Goal: Task Accomplishment & Management: Use online tool/utility

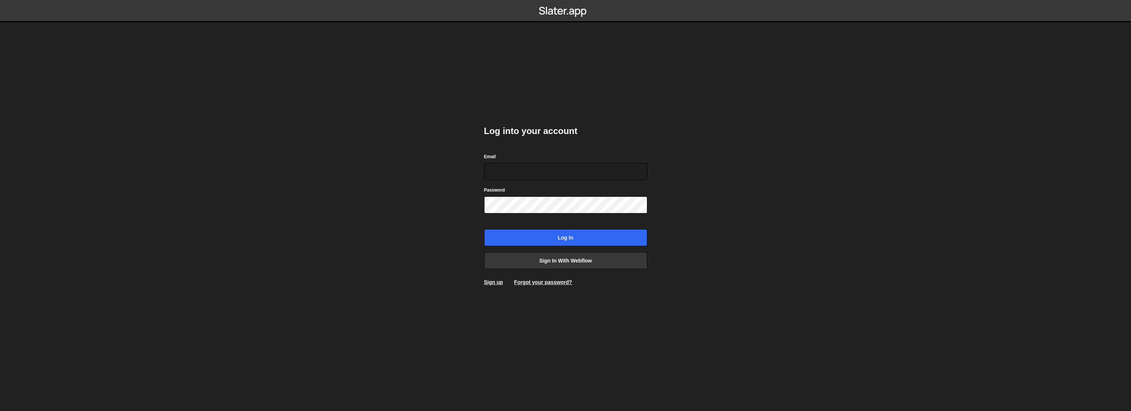
type input "gpt@bx.studio"
click at [556, 237] on input "Log in" at bounding box center [565, 237] width 163 height 17
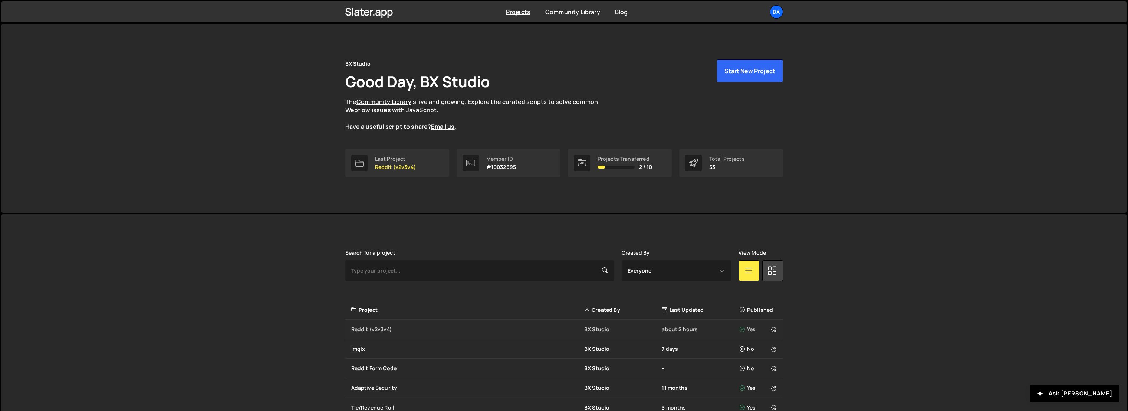
click at [376, 330] on div "Reddit (v2v3v4)" at bounding box center [467, 328] width 233 height 7
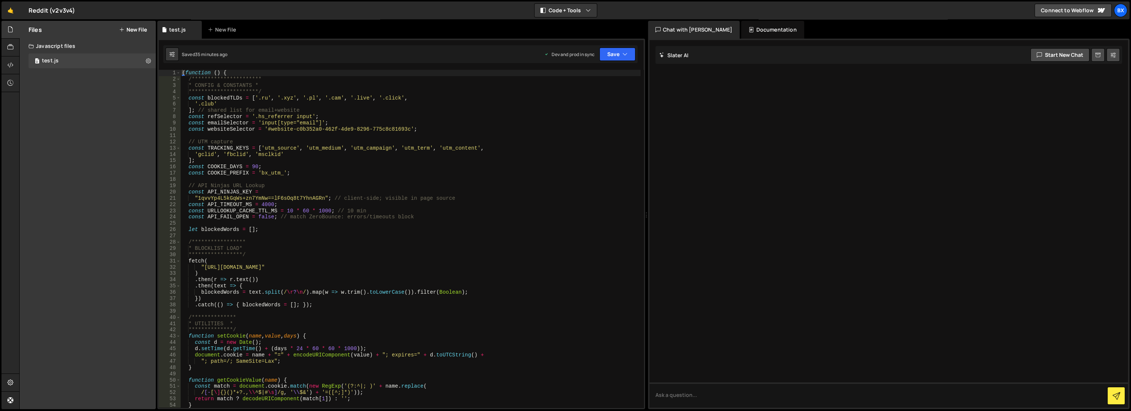
click at [396, 157] on div "**********" at bounding box center [411, 245] width 460 height 351
type textarea "})();"
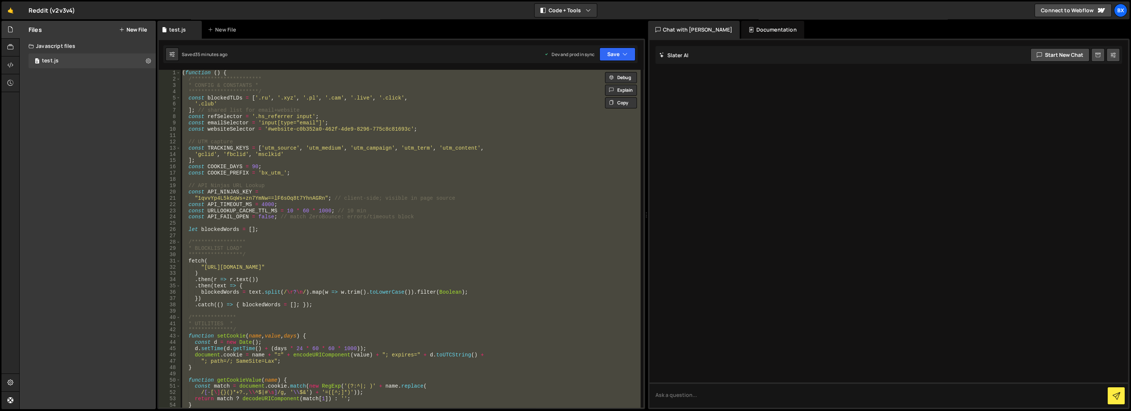
paste textarea
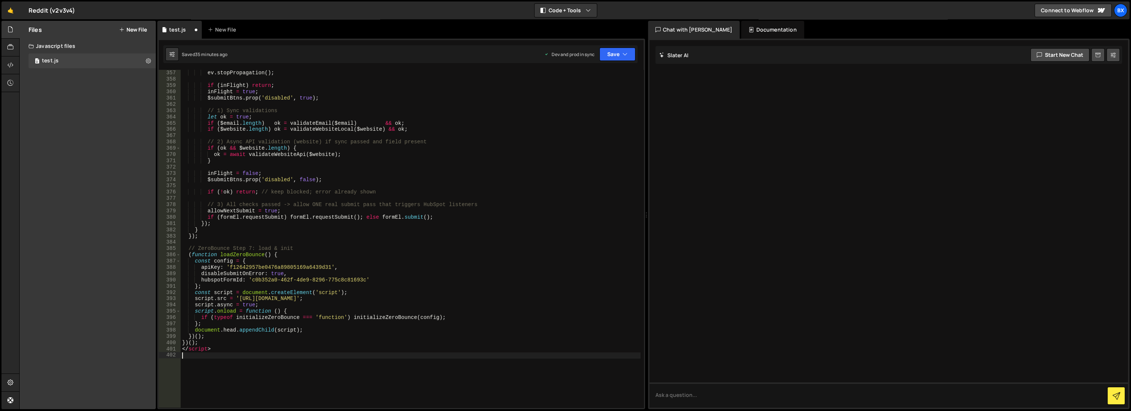
scroll to position [2231, 0]
drag, startPoint x: 236, startPoint y: 353, endPoint x: 170, endPoint y: 350, distance: 66.5
click at [170, 350] on div "356 357 358 359 360 361 362 363 364 365 366 367 368 369 370 371 372 373 374 375…" at bounding box center [401, 239] width 485 height 338
type textarea "</script>"
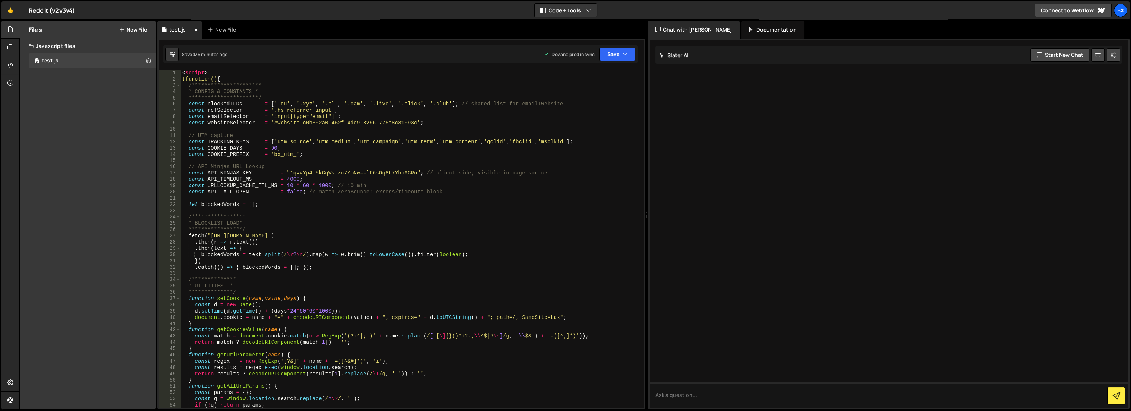
scroll to position [0, 0]
drag, startPoint x: 224, startPoint y: 72, endPoint x: 163, endPoint y: 71, distance: 60.9
click at [163, 71] on div "**********" at bounding box center [401, 239] width 485 height 338
type textarea "<script>"
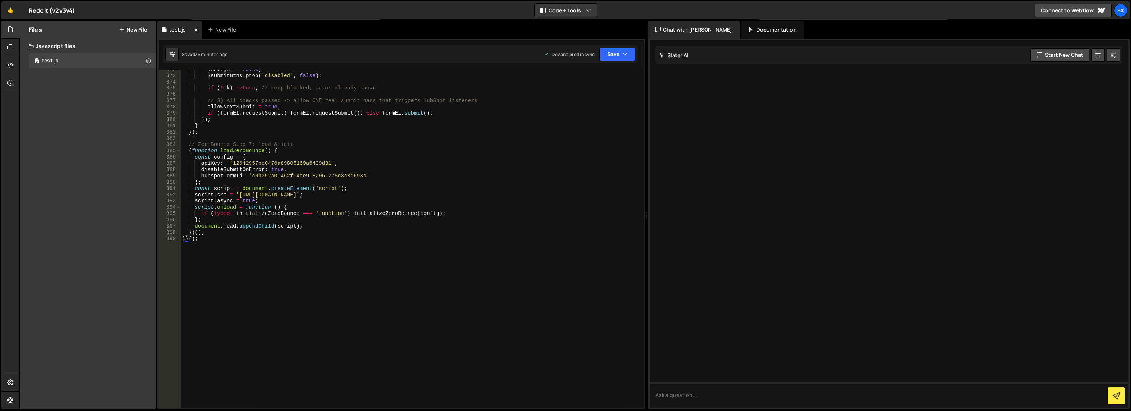
scroll to position [2304, 0]
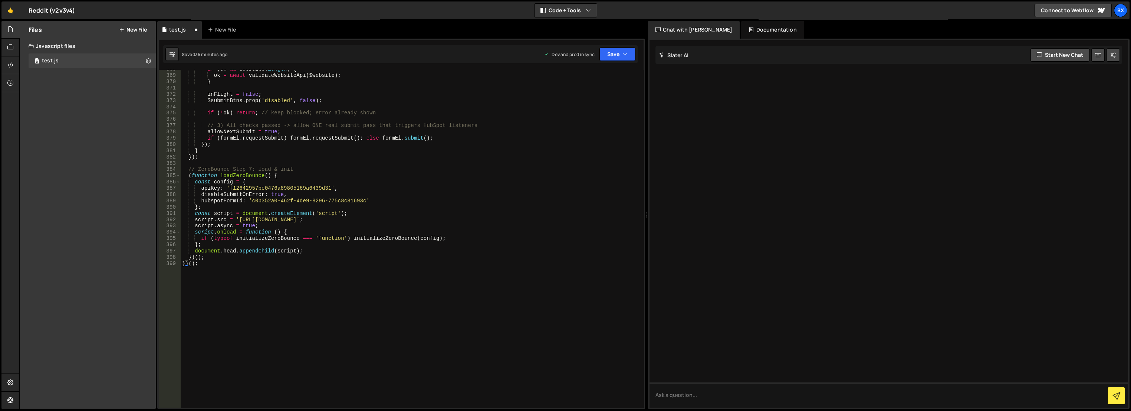
click at [300, 186] on div "if ( ok && $website . length ) { ok = await validateWebsiteApi ( $website ) ; }…" at bounding box center [411, 241] width 460 height 351
paste textarea "89da37b4ca74469baeaab2c7e00aa95f"
type textarea "apiKey: '89da37b4ca74469baeaab2c7e00aa95f',"
click at [611, 47] on div "Saved 35 minutes ago Dev and prod in sync Upgrade to Edit Save Save to Staging …" at bounding box center [400, 54] width 475 height 18
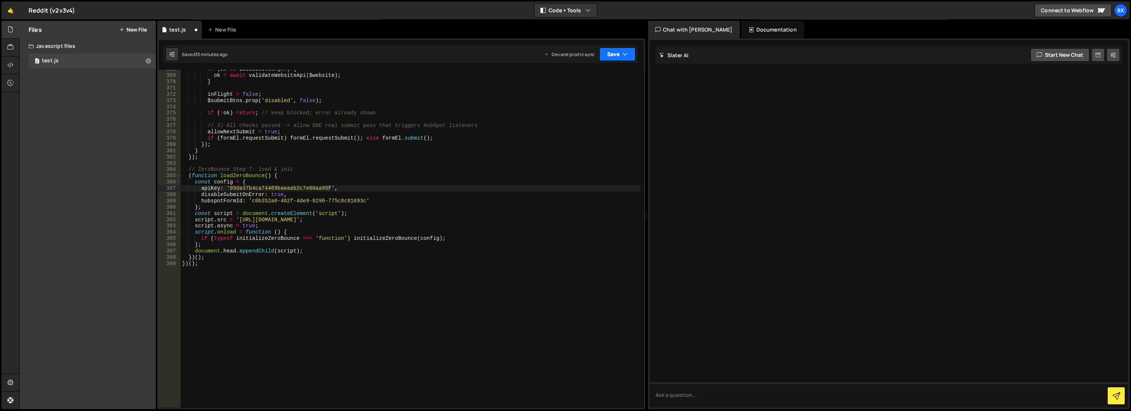
click at [616, 56] on button "Save" at bounding box center [618, 53] width 36 height 13
click at [606, 72] on div "Save to Staging S" at bounding box center [592, 72] width 77 height 7
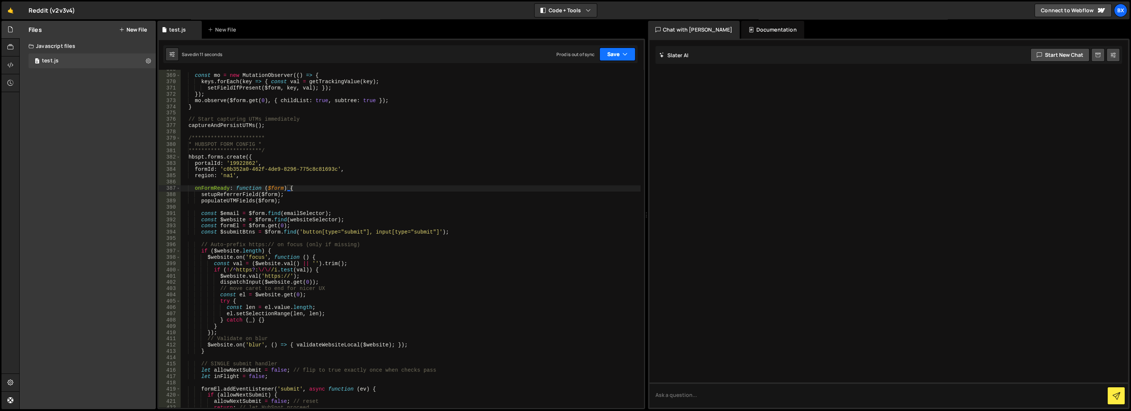
click at [620, 56] on button "Save" at bounding box center [618, 53] width 36 height 13
click at [601, 94] on div "Save to Production S" at bounding box center [592, 96] width 77 height 7
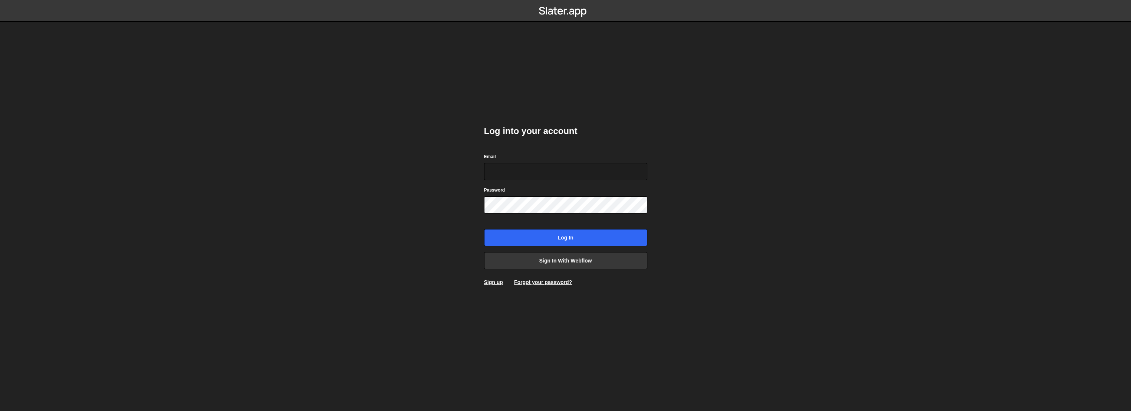
type input "gpt@bx.studio"
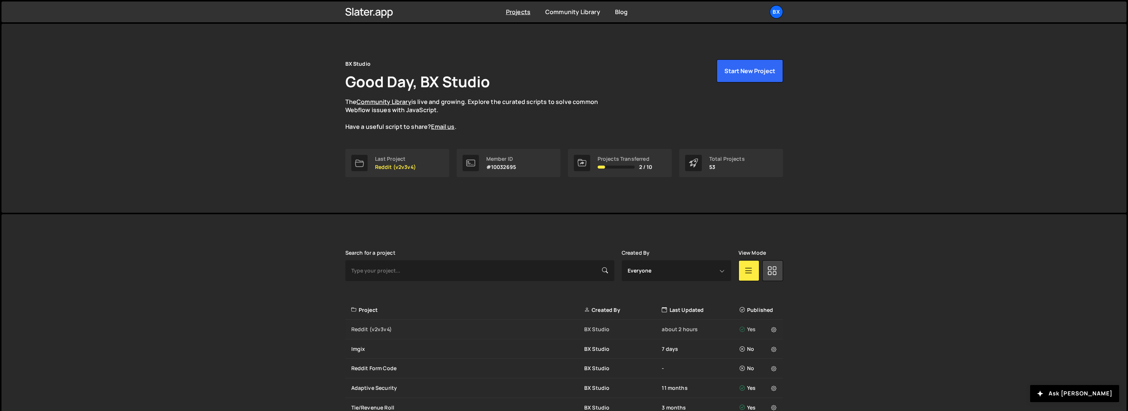
click at [385, 327] on div "Reddit (v2v3v4)" at bounding box center [467, 328] width 233 height 7
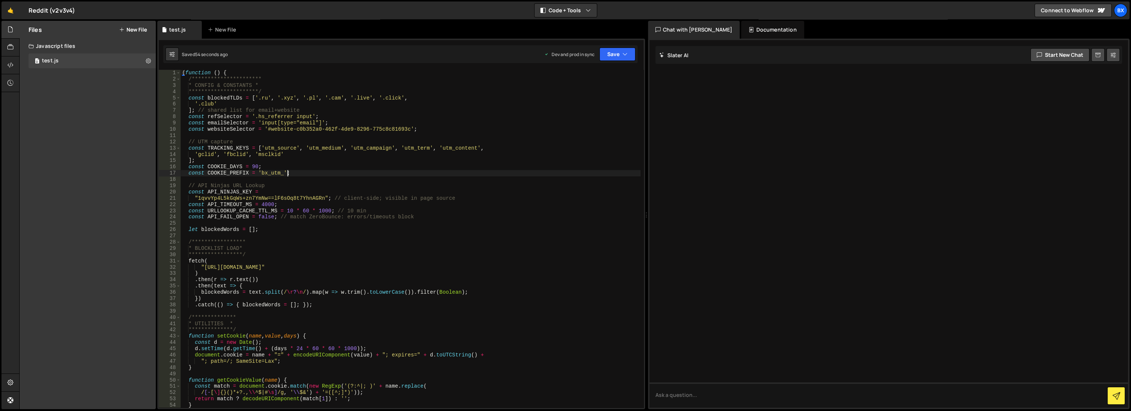
click at [383, 174] on div "**********" at bounding box center [411, 245] width 460 height 351
type textarea "})();"
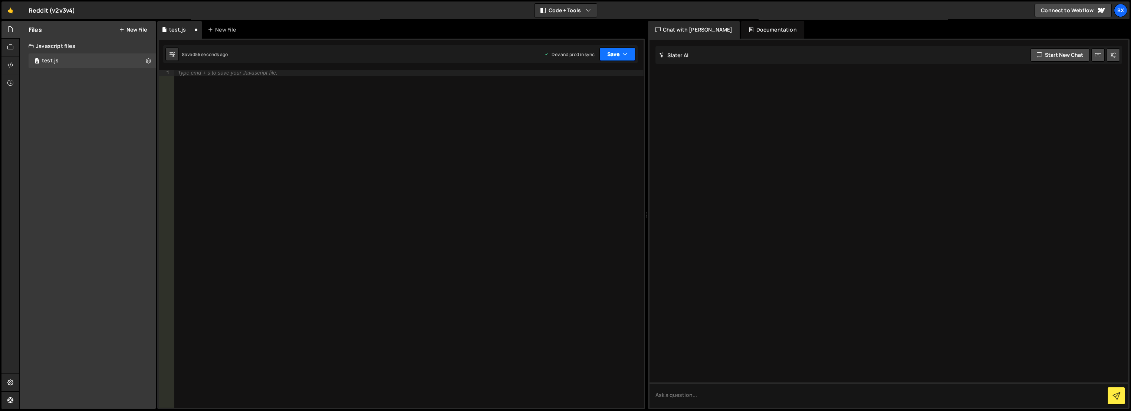
click at [625, 55] on icon "button" at bounding box center [625, 53] width 5 height 7
click at [596, 71] on div "Save to Staging S" at bounding box center [592, 72] width 77 height 7
click at [613, 51] on button "Save" at bounding box center [618, 53] width 36 height 13
click at [586, 95] on div "Save to Production S" at bounding box center [592, 96] width 77 height 7
click at [364, 122] on div at bounding box center [409, 245] width 470 height 351
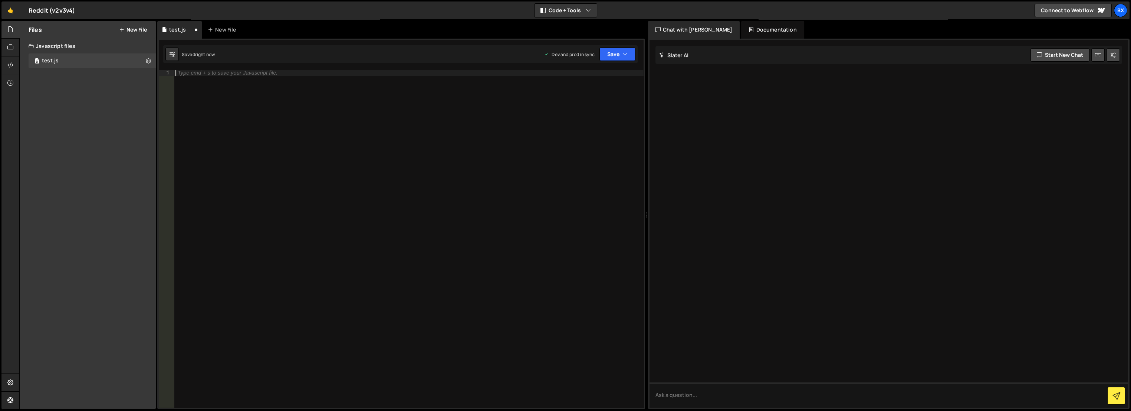
scroll to position [2776, 0]
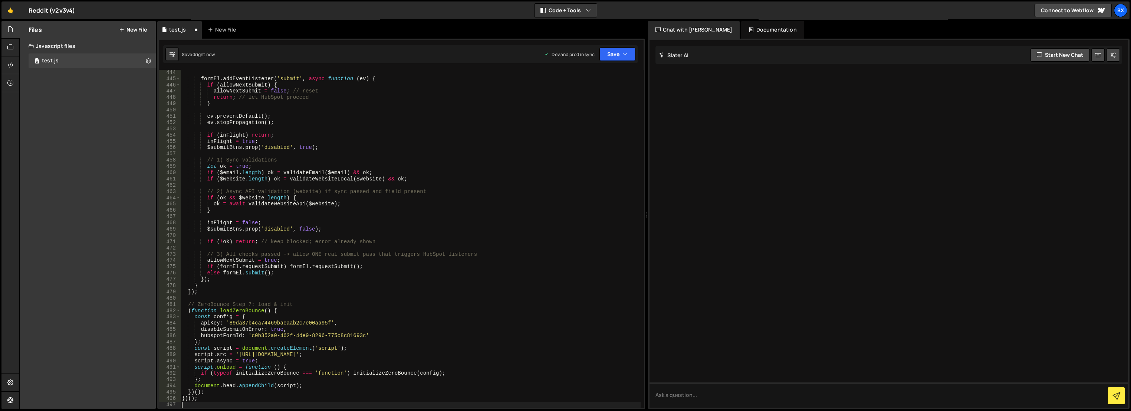
click at [620, 64] on div "444 445 446 447 448 449 450 451 452 453 454 455 456 457 458 459 460 461 462 463…" at bounding box center [401, 224] width 488 height 370
click at [613, 60] on button "Save" at bounding box center [618, 53] width 36 height 13
click at [595, 76] on div "Saved right now" at bounding box center [592, 80] width 77 height 9
click at [610, 56] on button "Save" at bounding box center [618, 53] width 36 height 13
click at [598, 97] on div "Save to Production S" at bounding box center [592, 96] width 77 height 7
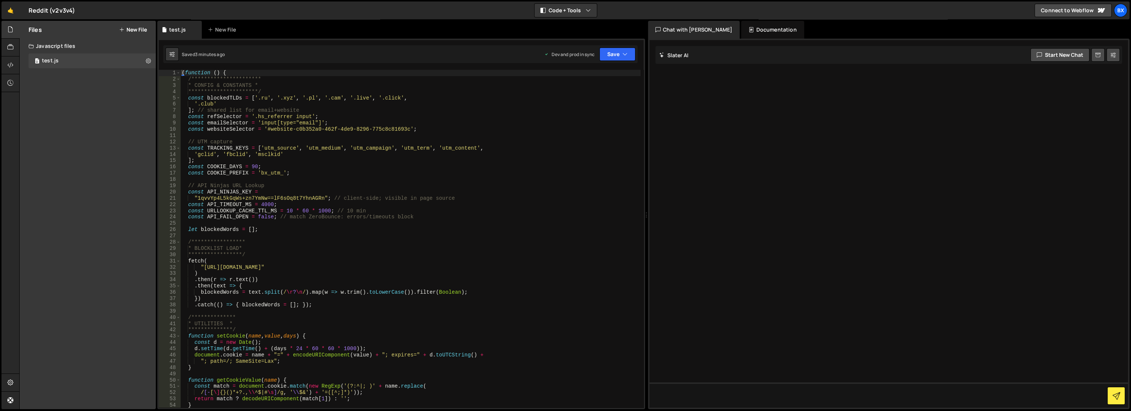
click at [629, 61] on div "Saved 3 minutes ago Dev and prod in sync Upgrade to Edit Save Save to Staging S…" at bounding box center [400, 54] width 475 height 18
click at [621, 55] on button "Save" at bounding box center [618, 53] width 36 height 13
click at [609, 73] on div "Save to Staging S" at bounding box center [592, 72] width 77 height 7
click at [611, 53] on button "Save" at bounding box center [618, 53] width 36 height 13
click at [605, 88] on button "Save to Staging S Saved 3 minutes ago" at bounding box center [592, 77] width 89 height 24
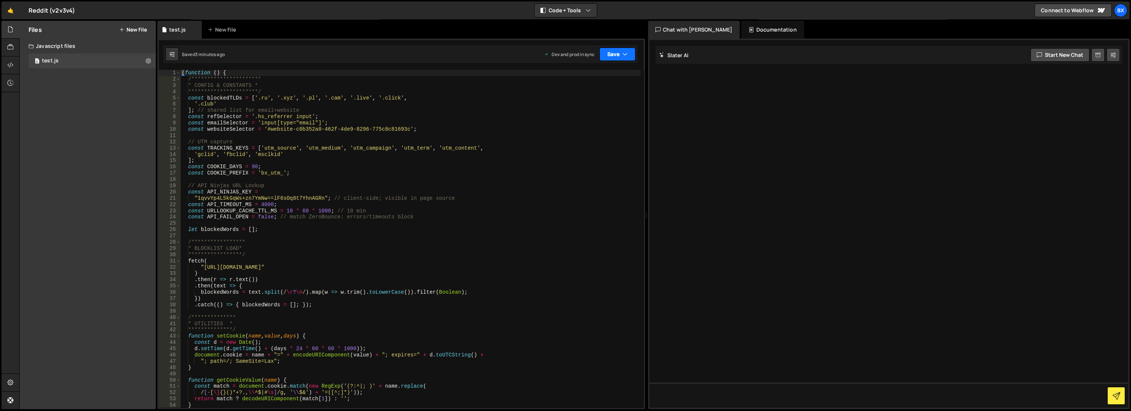
click at [610, 55] on button "Save" at bounding box center [618, 53] width 36 height 13
click at [609, 99] on div "Save to Production S" at bounding box center [592, 96] width 77 height 7
click at [232, 80] on div "**********" at bounding box center [410, 245] width 461 height 351
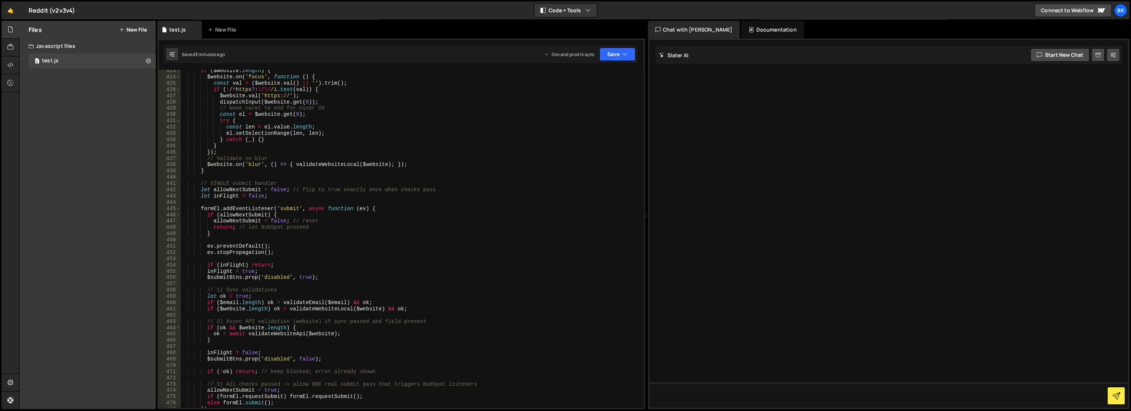
scroll to position [2942, 0]
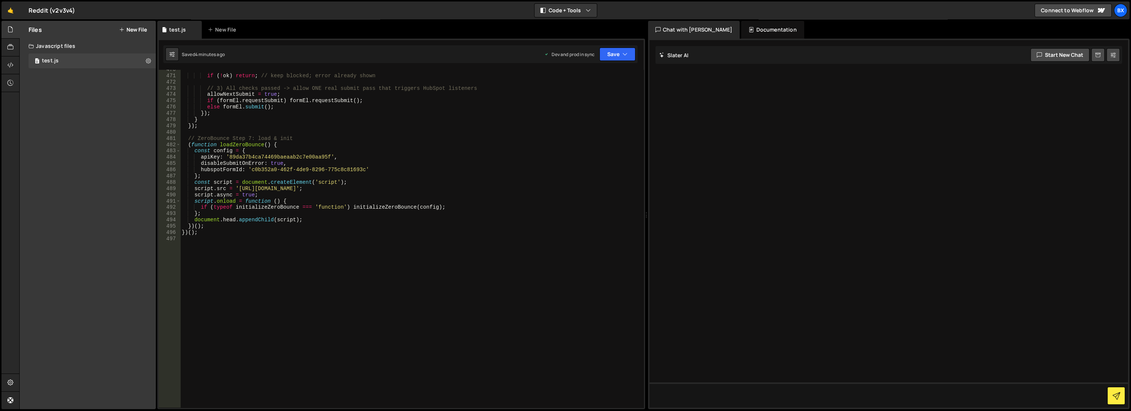
click at [319, 127] on div "if ( ! ok ) return ; // keep blocked; error already shown // 3) All checks pass…" at bounding box center [410, 241] width 461 height 351
type textarea "})();"
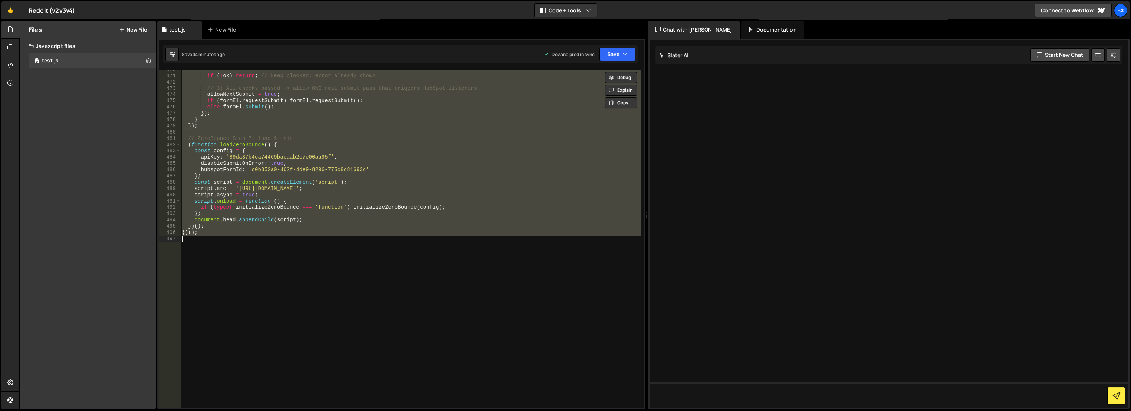
paste textarea
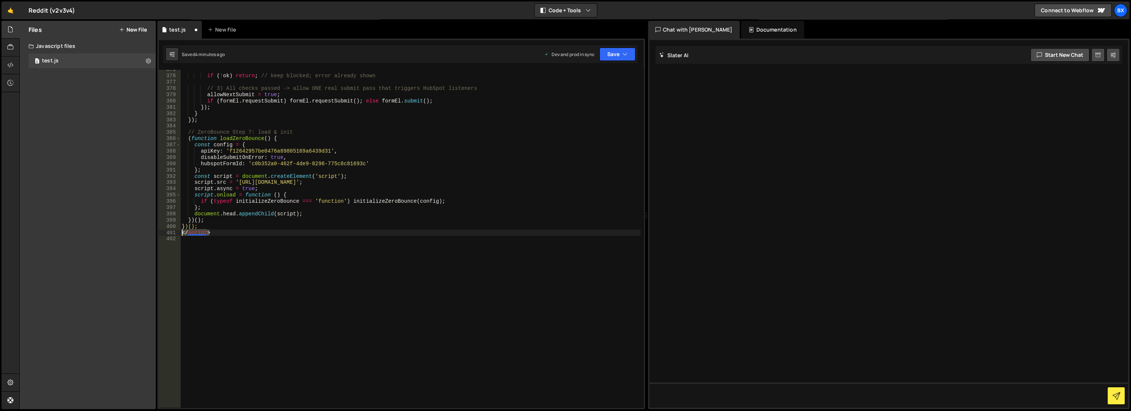
drag, startPoint x: 235, startPoint y: 235, endPoint x: 143, endPoint y: 235, distance: 91.3
click at [143, 235] on div "Files New File Javascript files 0 test.js 0 CSS files Copy share link Edit File…" at bounding box center [575, 215] width 1112 height 389
type textarea "</script>"
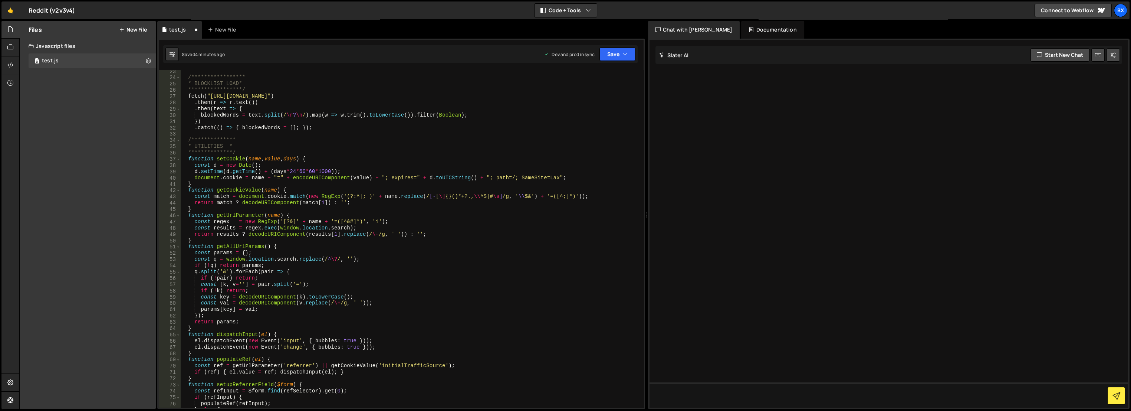
scroll to position [0, 0]
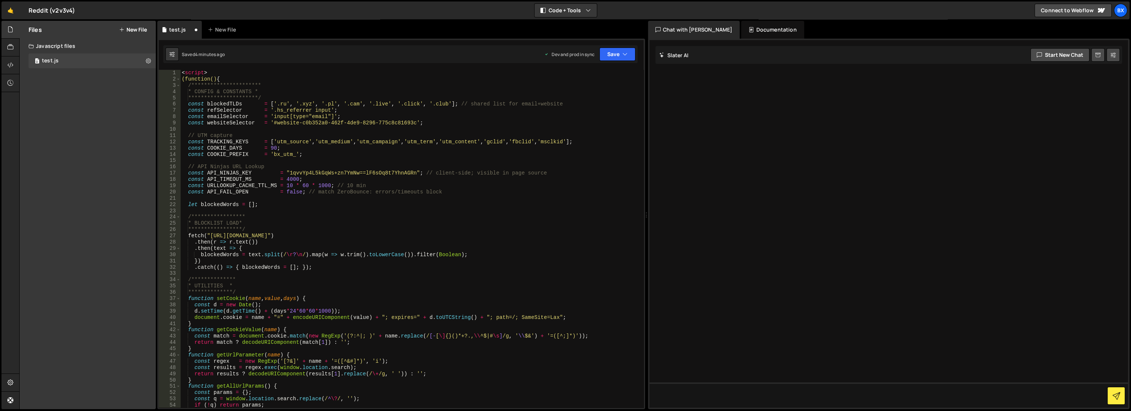
drag, startPoint x: 208, startPoint y: 69, endPoint x: 204, endPoint y: 70, distance: 3.9
click at [204, 70] on div "**********" at bounding box center [401, 224] width 488 height 370
type textarea "<script>"
drag, startPoint x: 204, startPoint y: 70, endPoint x: 167, endPoint y: 73, distance: 37.3
click at [166, 73] on div "**********" at bounding box center [401, 239] width 485 height 338
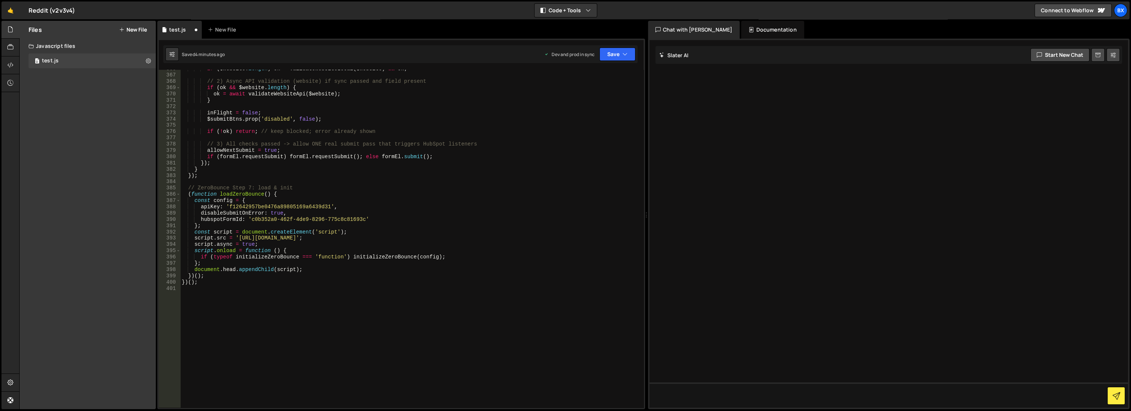
scroll to position [2341, 0]
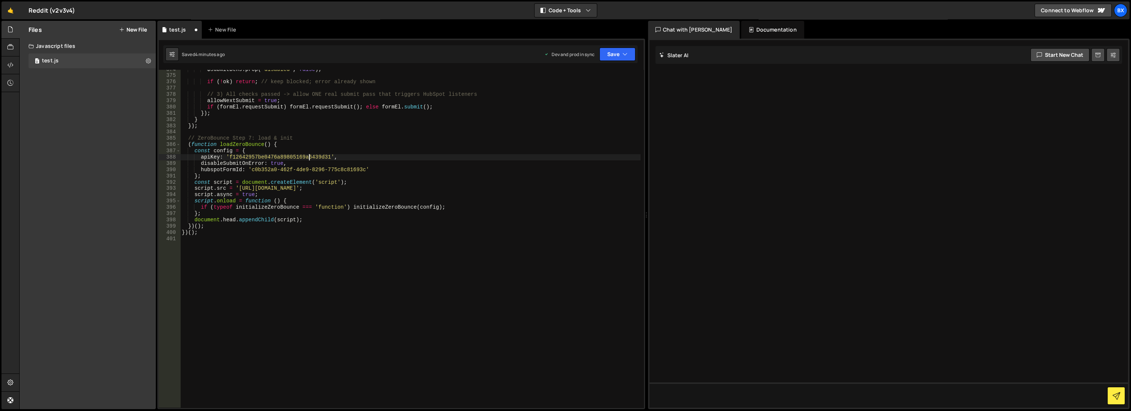
click at [309, 155] on div "$submitBtns . prop ( 'disabled' , false ) ; if ( ! ok ) return ; // keep blocke…" at bounding box center [410, 241] width 461 height 351
paste textarea "89da37b4ca74469baeaab2c7e00aa95f"
type textarea "apiKey: '89da37b4ca74469baeaab2c7e00aa95f',"
click at [609, 58] on button "Save" at bounding box center [618, 53] width 36 height 13
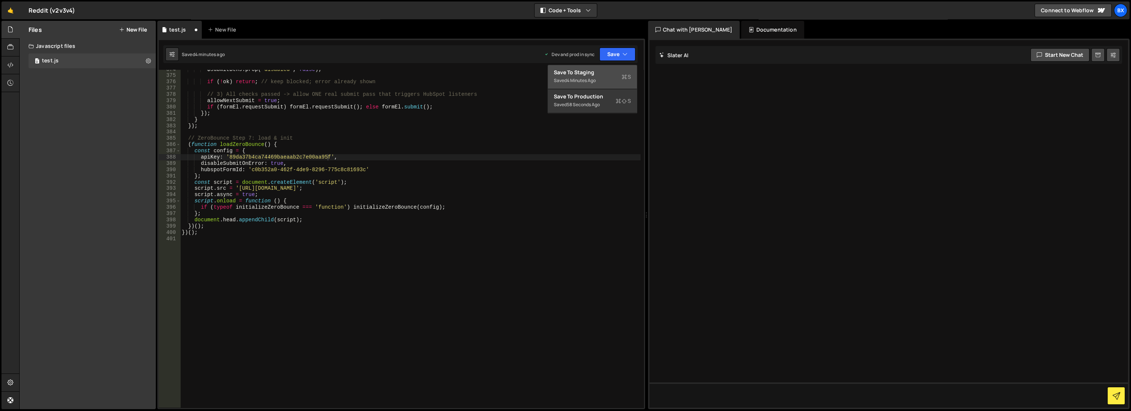
click at [594, 71] on div "Save to Staging S" at bounding box center [592, 72] width 77 height 7
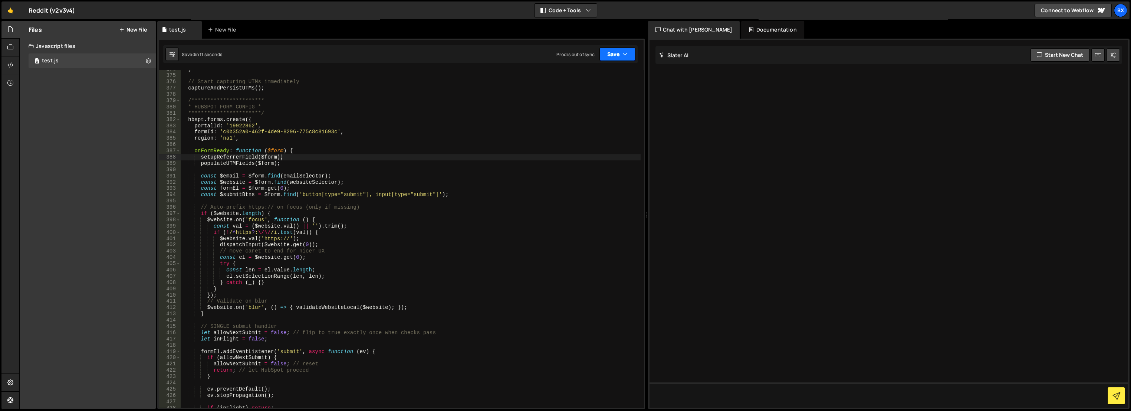
click at [627, 53] on icon "button" at bounding box center [625, 53] width 5 height 7
click at [604, 104] on div "Saved 58 seconds ago" at bounding box center [592, 104] width 77 height 9
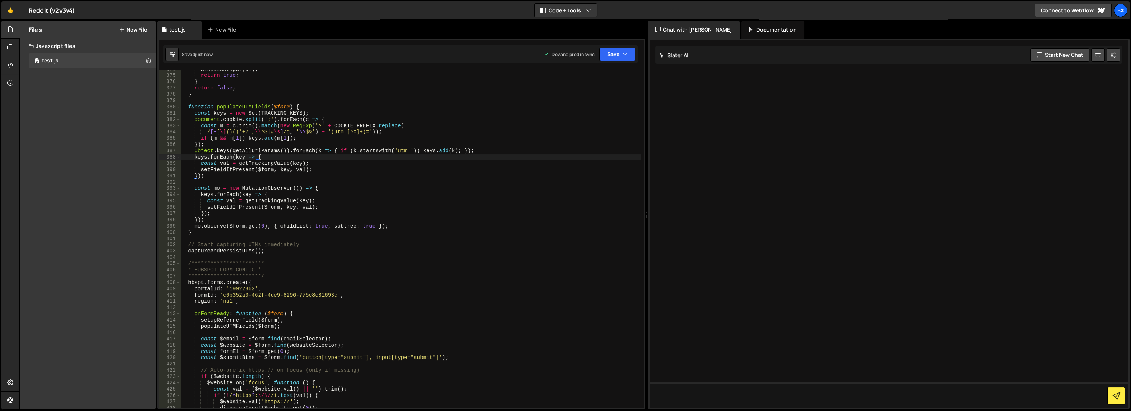
click at [307, 101] on div "dispatchInput ( el ) ; return true ; } return false ; } function populateUTMFie…" at bounding box center [410, 241] width 461 height 351
type textarea "})();"
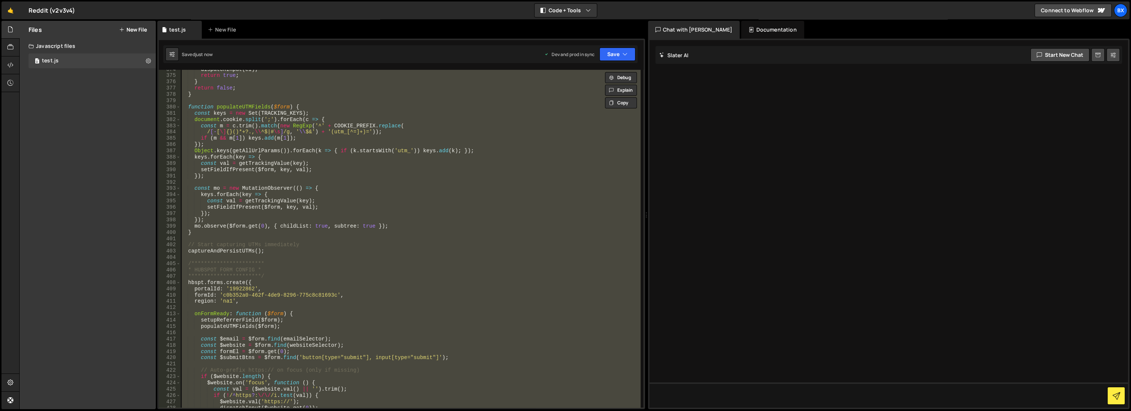
paste textarea
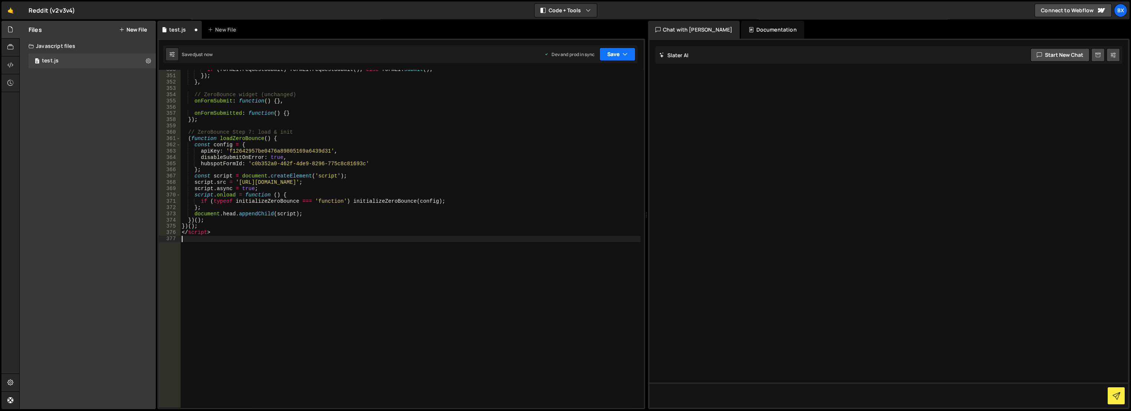
click at [609, 54] on button "Save" at bounding box center [618, 53] width 36 height 13
click at [594, 72] on div "Save to Staging S" at bounding box center [592, 72] width 77 height 7
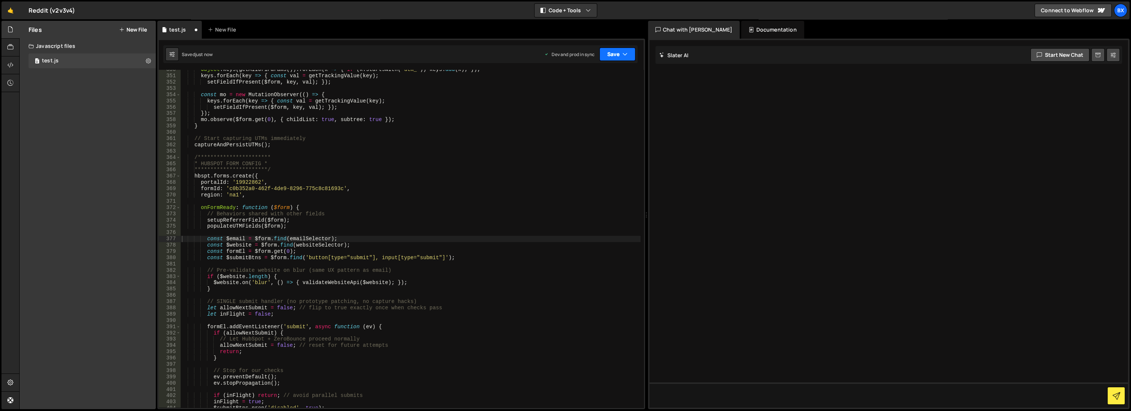
click at [615, 53] on button "Save" at bounding box center [618, 53] width 36 height 13
click at [587, 95] on div "Save to Production S" at bounding box center [592, 96] width 77 height 7
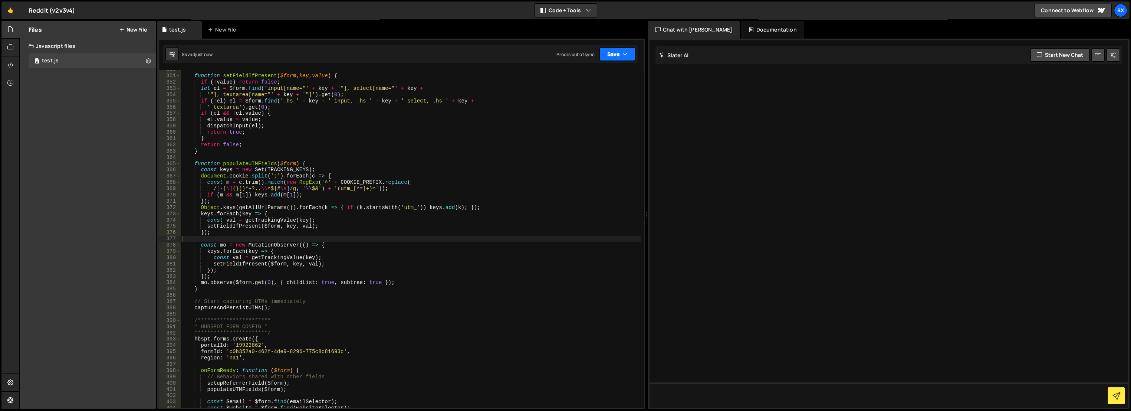
click at [605, 54] on button "Save" at bounding box center [618, 53] width 36 height 13
click at [587, 95] on div "Save to Production S" at bounding box center [592, 96] width 77 height 7
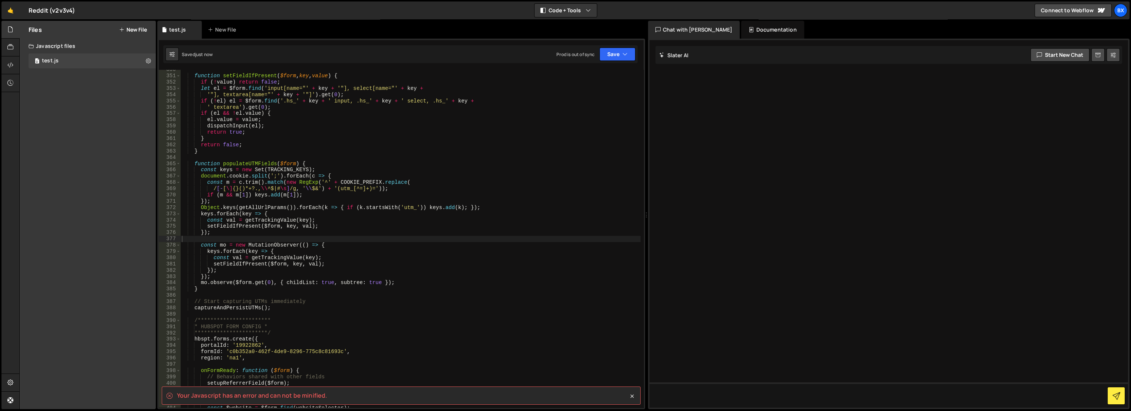
drag, startPoint x: 1108, startPoint y: 0, endPoint x: 377, endPoint y: 217, distance: 762.6
click at [377, 217] on div "function setFieldIfPresent ( $form , key , value ) { if ( ! value ) return fals…" at bounding box center [410, 241] width 461 height 351
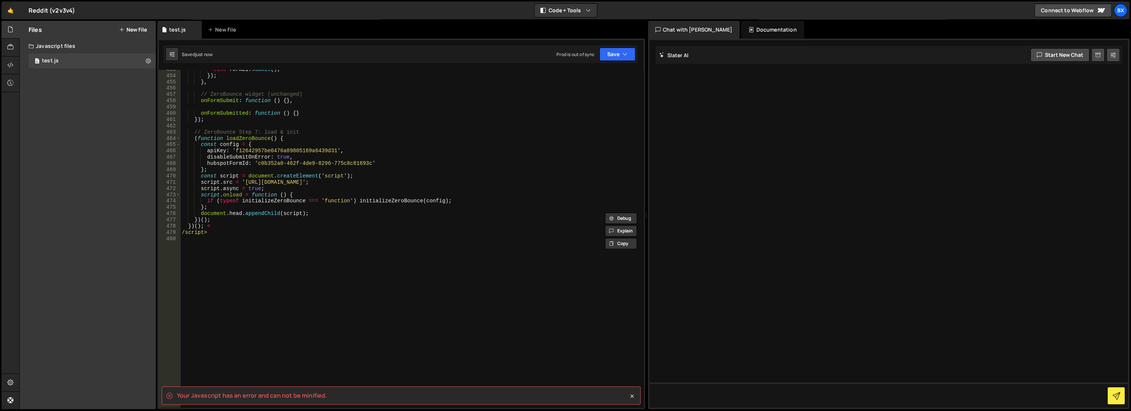
scroll to position [2836, 0]
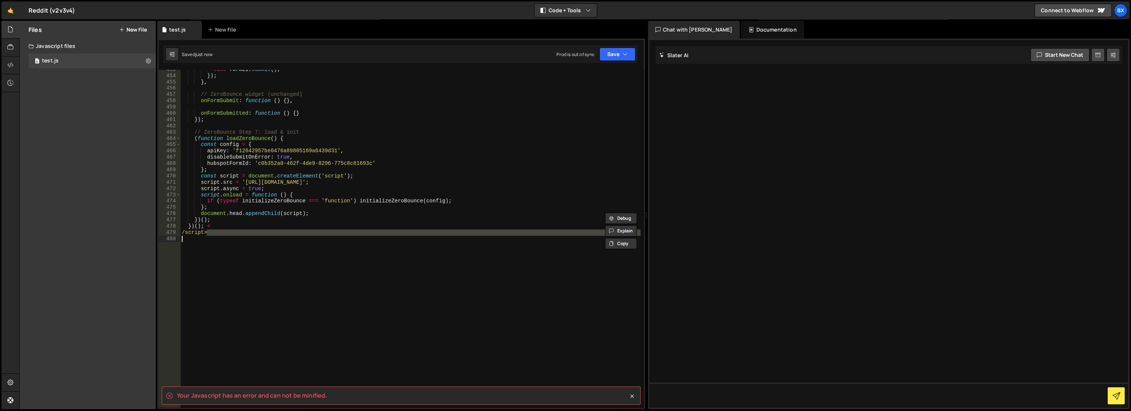
drag, startPoint x: 184, startPoint y: 237, endPoint x: 172, endPoint y: 236, distance: 12.4
click at [172, 236] on div "keys.forEach(key => { const val = getTrackingValue(key); 453 454 455 456 457 45…" at bounding box center [401, 239] width 485 height 338
drag, startPoint x: 172, startPoint y: 236, endPoint x: 177, endPoint y: 232, distance: 5.9
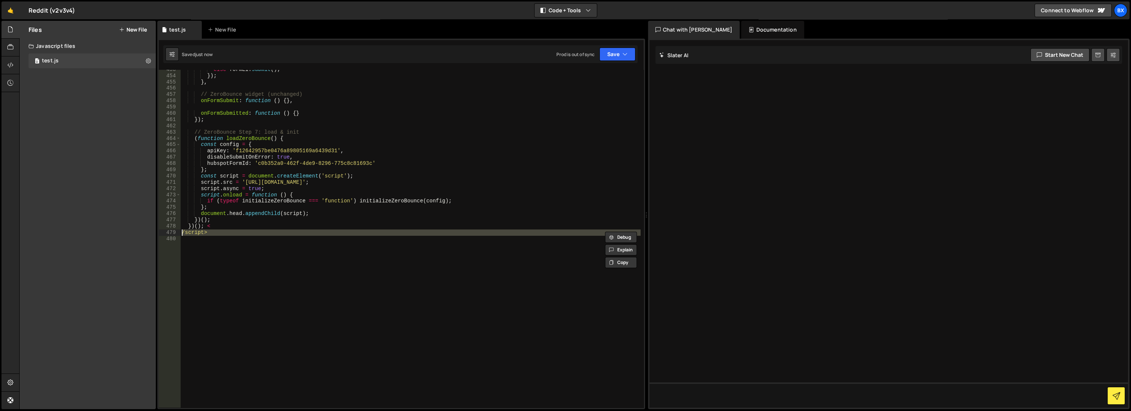
click at [199, 231] on div "else formEl . submit ( ) ; }) ; } , // ZeroBounce widget (unchanged) onFormSubm…" at bounding box center [410, 239] width 460 height 338
click at [199, 231] on div "else formEl . submit ( ) ; }) ; } , // ZeroBounce widget (unchanged) onFormSubm…" at bounding box center [410, 241] width 461 height 351
type textarea "/script>"
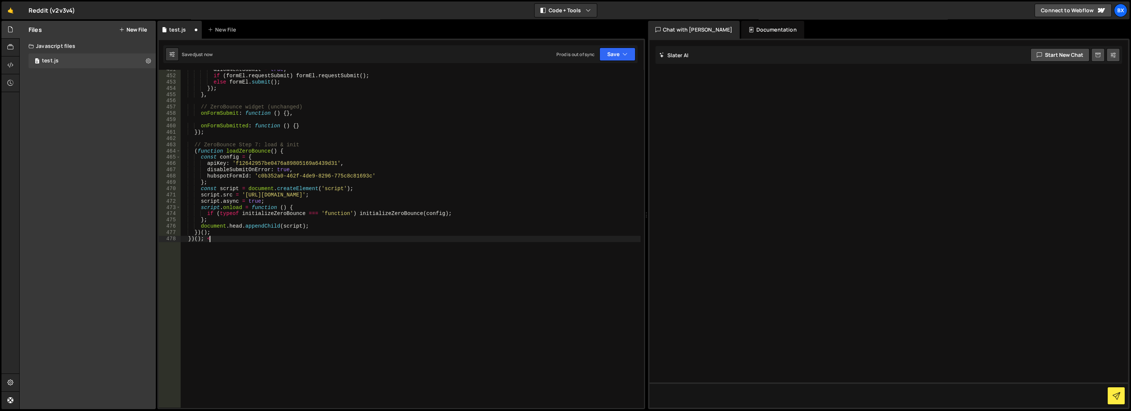
type textarea "})();"
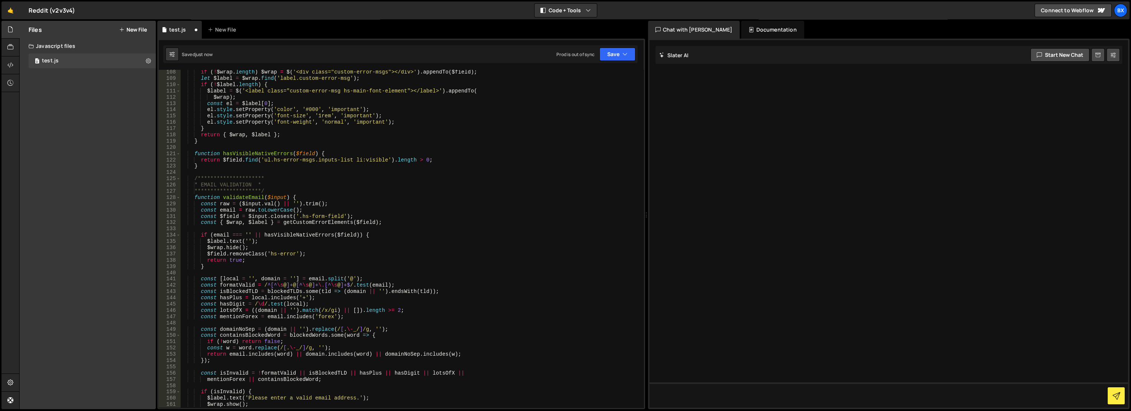
scroll to position [0, 0]
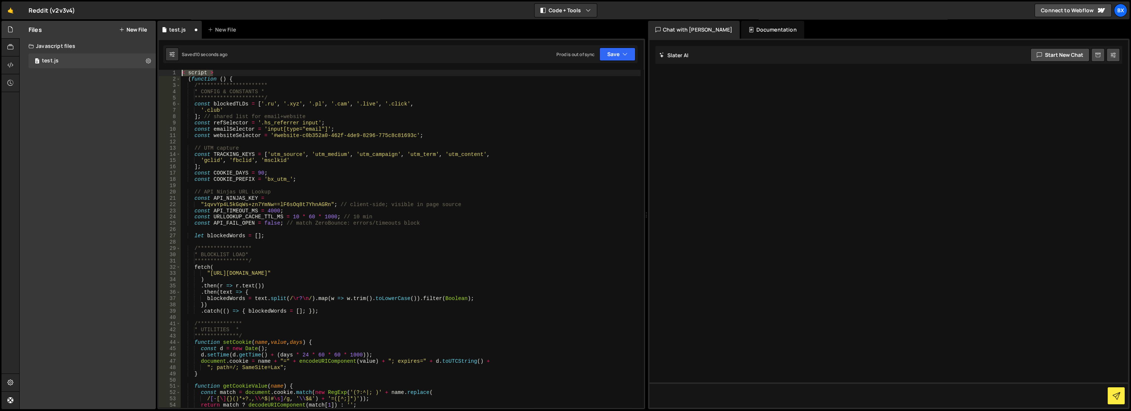
drag, startPoint x: 228, startPoint y: 70, endPoint x: 171, endPoint y: 68, distance: 57.2
click at [171, 68] on div "**********" at bounding box center [401, 224] width 488 height 370
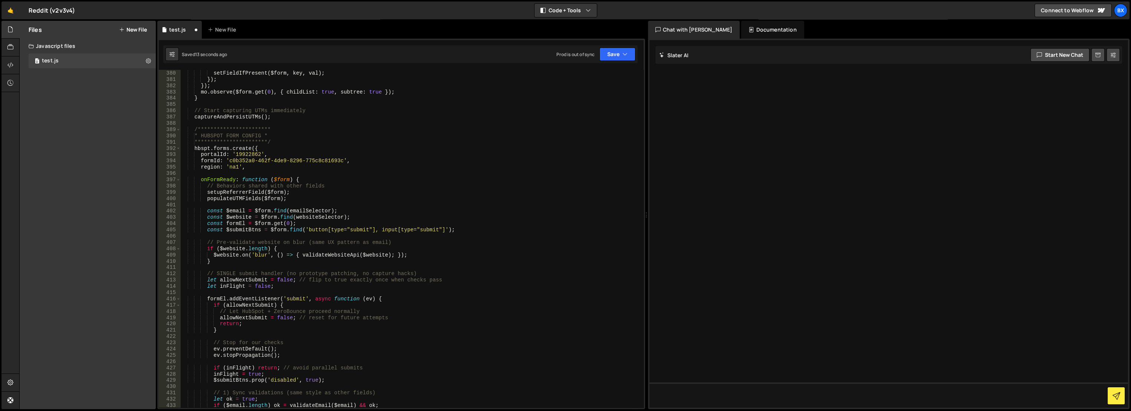
scroll to position [2817, 0]
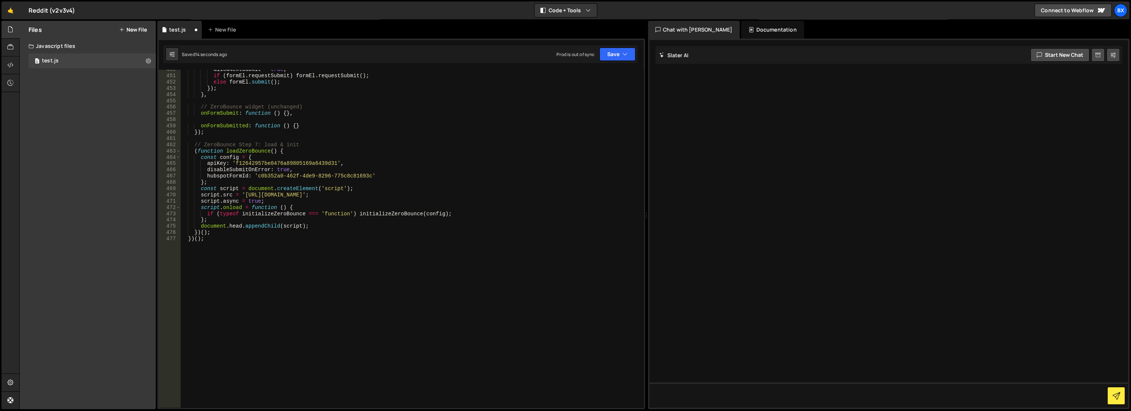
click at [317, 163] on div "allowNextSubmit = true ; if ( formEl . requestSubmit ) formEl . requestSubmit (…" at bounding box center [410, 241] width 461 height 351
paste textarea "89da37b4ca74469baeaab2c7e00aa95f"
type textarea "apiKey: '89da37b4ca74469baeaab2c7e00aa95f',"
click at [614, 47] on div "Saved 15 seconds ago Prod is out of sync Upgrade to Edit Save Save to Staging S…" at bounding box center [400, 54] width 475 height 18
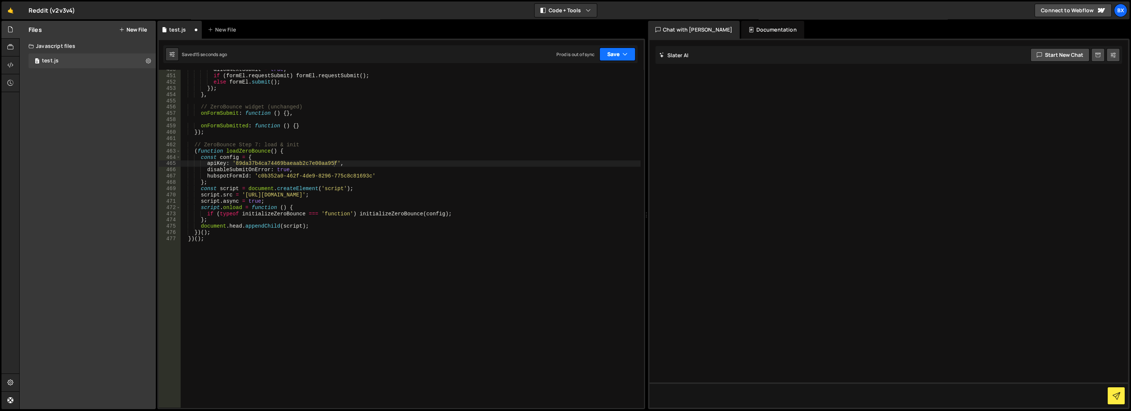
click at [612, 57] on button "Save" at bounding box center [618, 53] width 36 height 13
click at [592, 76] on div "Saved 16 seconds ago" at bounding box center [592, 80] width 77 height 9
click at [619, 50] on button "Save" at bounding box center [618, 53] width 36 height 13
click at [596, 98] on div "Save to Production S" at bounding box center [592, 96] width 77 height 7
click at [0, 65] on div "Hold on a sec... Are you certain you wish to leave this page? Any changes you'v…" at bounding box center [565, 205] width 1131 height 411
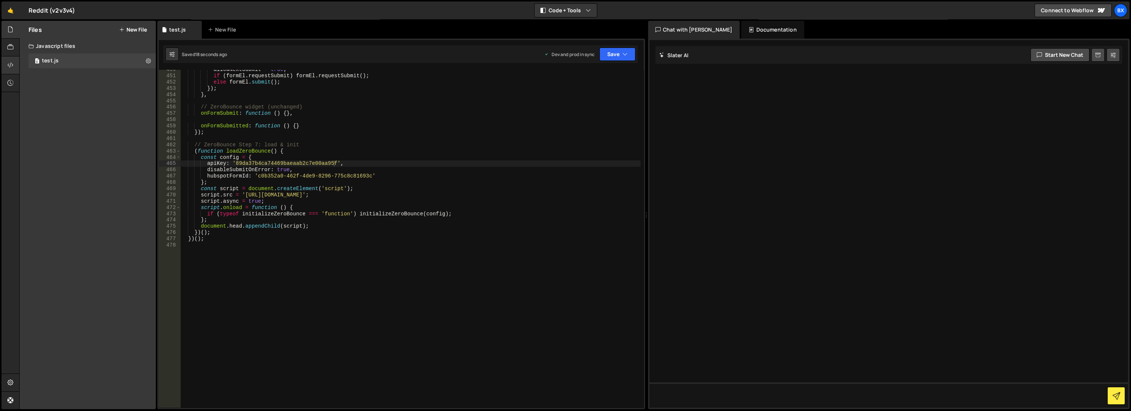
click at [3, 63] on div at bounding box center [10, 65] width 18 height 18
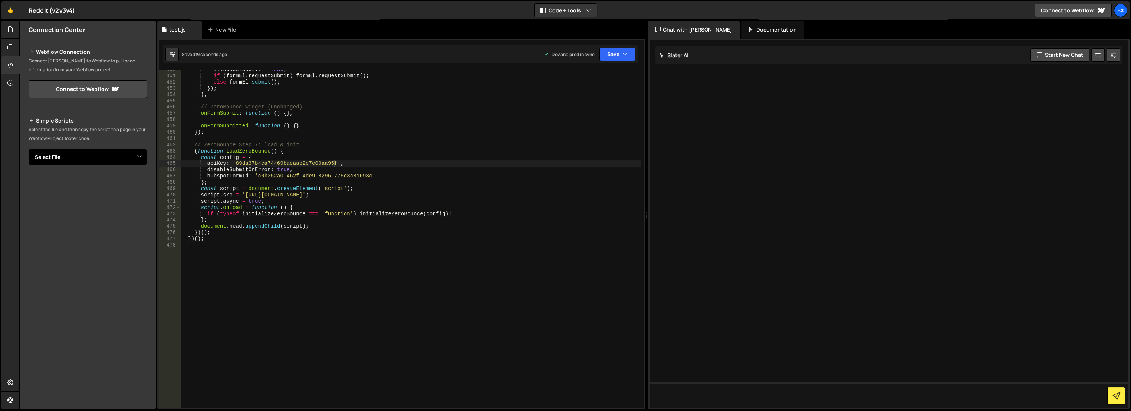
click at [125, 156] on select "Select File test.js" at bounding box center [88, 157] width 118 height 16
select select "45526"
click at [29, 149] on select "Select File test.js" at bounding box center [88, 157] width 118 height 16
drag, startPoint x: 132, startPoint y: 180, endPoint x: 147, endPoint y: 180, distance: 14.5
click at [132, 180] on button "Copy" at bounding box center [124, 182] width 25 height 16
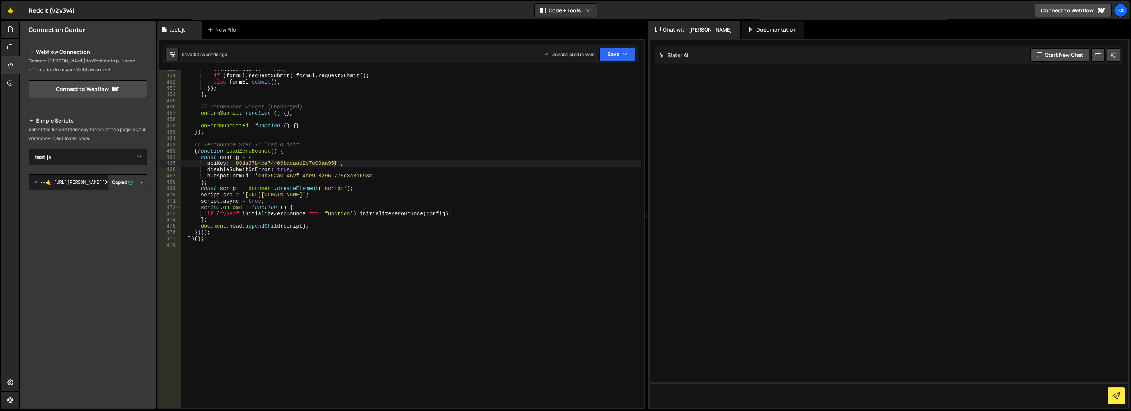
click at [147, 180] on button "Button group with nested dropdown" at bounding box center [142, 182] width 10 height 16
click at [131, 203] on link "Copy Production Script" at bounding box center [110, 206] width 73 height 10
click at [332, 83] on div "allowNextSubmit = true ; if ( formEl . requestSubmit ) formEl . requestSubmit (…" at bounding box center [410, 241] width 461 height 351
type textarea "})();"
paste textarea
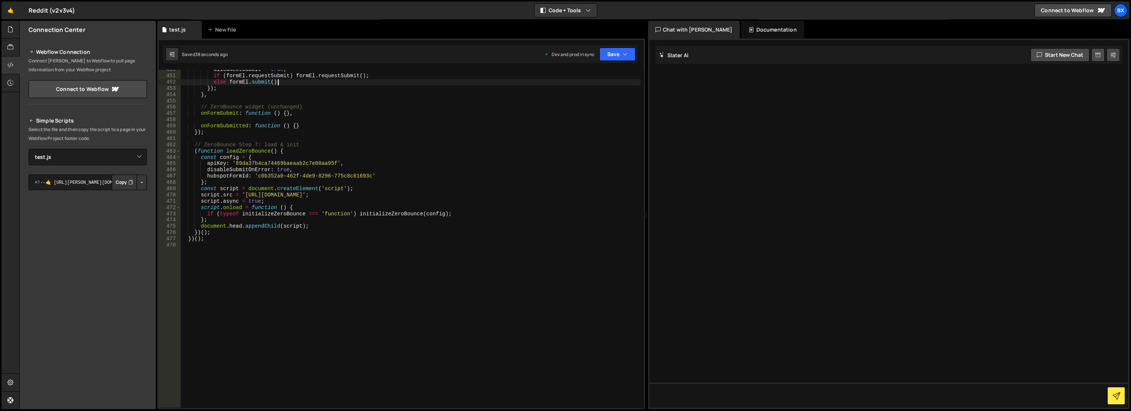
scroll to position [2347, 0]
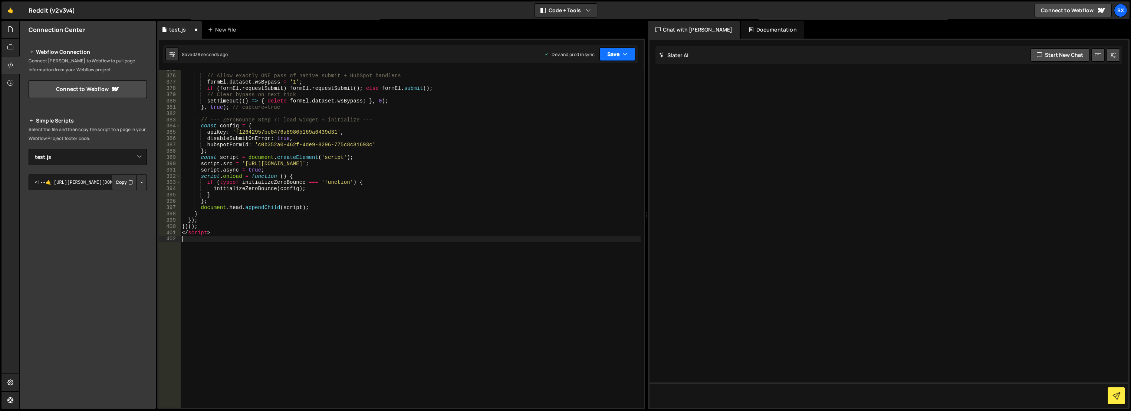
click at [619, 50] on button "Save" at bounding box center [618, 53] width 36 height 13
click at [599, 71] on div "Save to Staging S" at bounding box center [592, 72] width 77 height 7
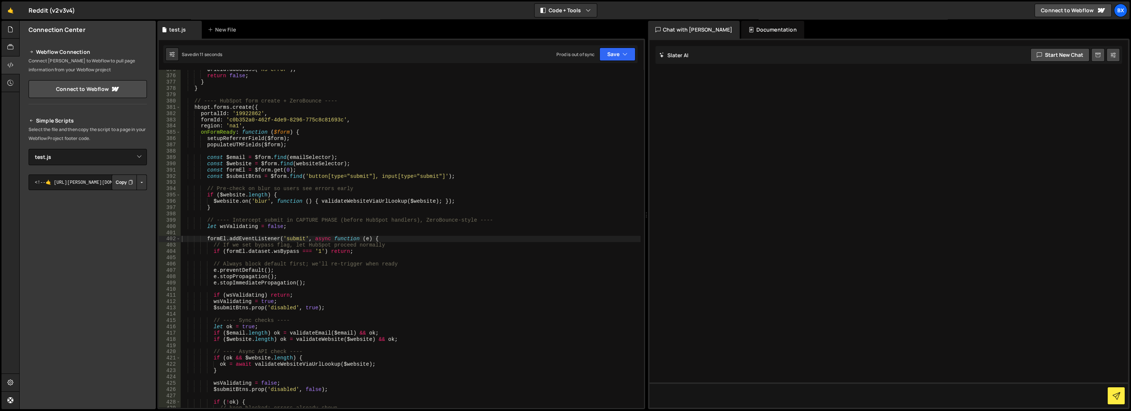
scroll to position [2717, 0]
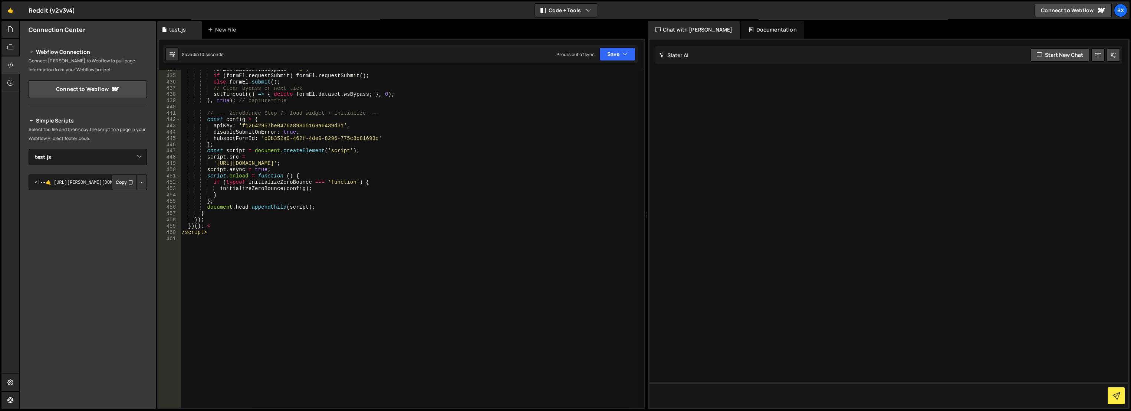
type textarea "/script>"
drag, startPoint x: 220, startPoint y: 233, endPoint x: 173, endPoint y: 234, distance: 46.8
click at [173, 234] on div "/script> 434 435 436 437 438 439 440 441 442 443 444 445 446 447 448 449 450 45…" at bounding box center [401, 239] width 485 height 338
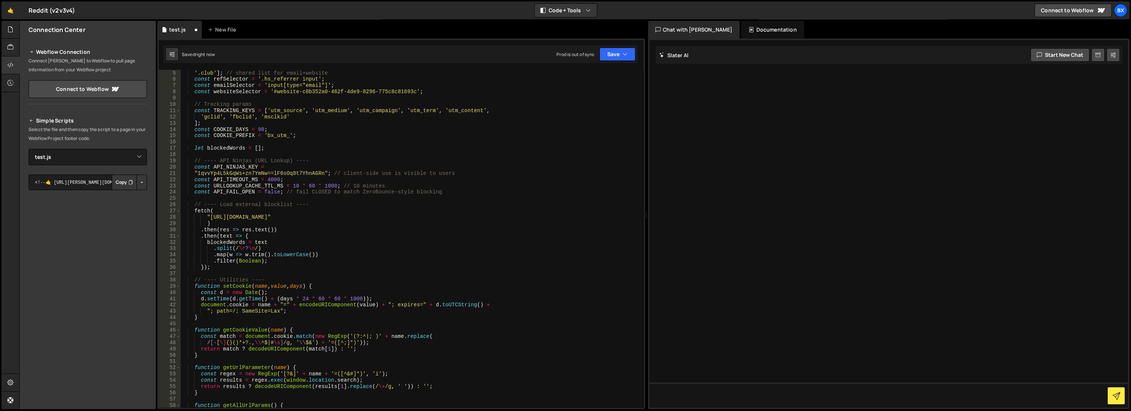
scroll to position [0, 0]
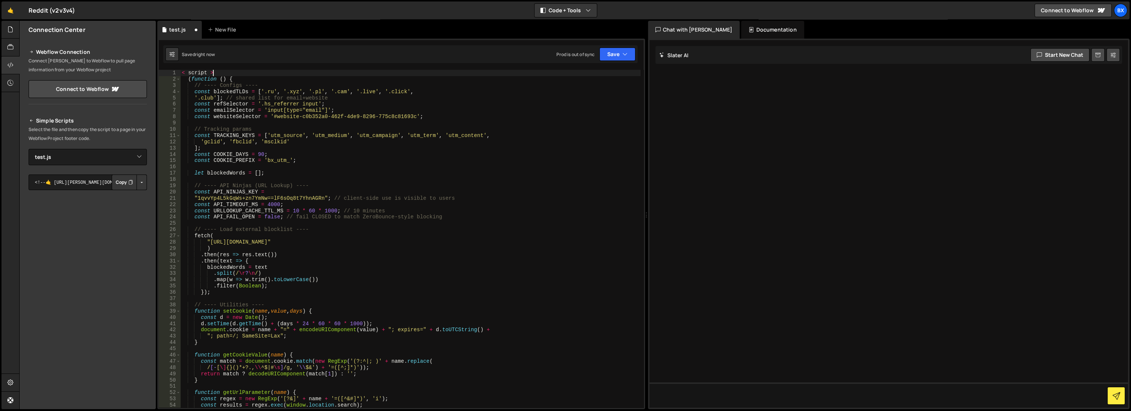
drag, startPoint x: 217, startPoint y: 72, endPoint x: 160, endPoint y: 67, distance: 57.0
click at [160, 67] on div "})(); 1 2 3 4 5 6 7 8 9 10 11 12 13 14 15 16 17 18 19 20 21 22 23 24 25 26 27 2…" at bounding box center [401, 224] width 488 height 370
type textarea "< script >"
drag, startPoint x: 618, startPoint y: 56, endPoint x: 602, endPoint y: 74, distance: 24.2
click at [619, 56] on button "Save" at bounding box center [618, 53] width 36 height 13
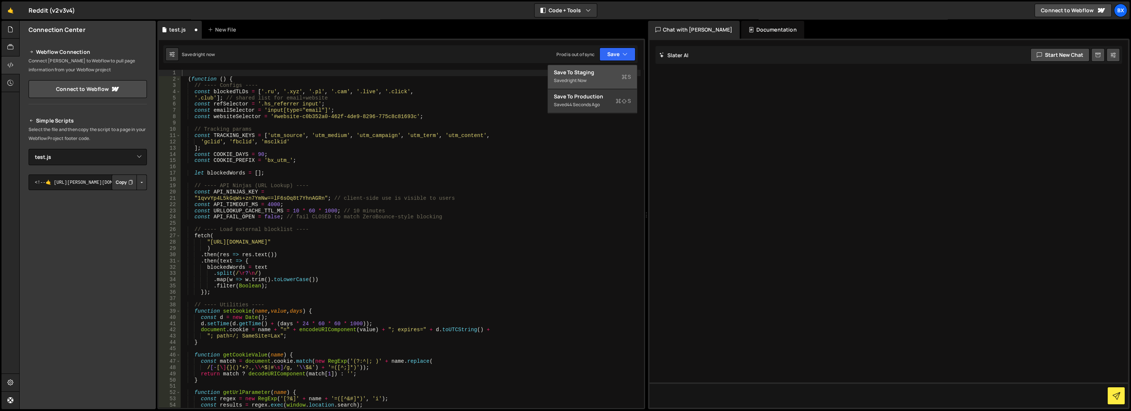
click at [597, 76] on div "Saved right now" at bounding box center [592, 80] width 77 height 9
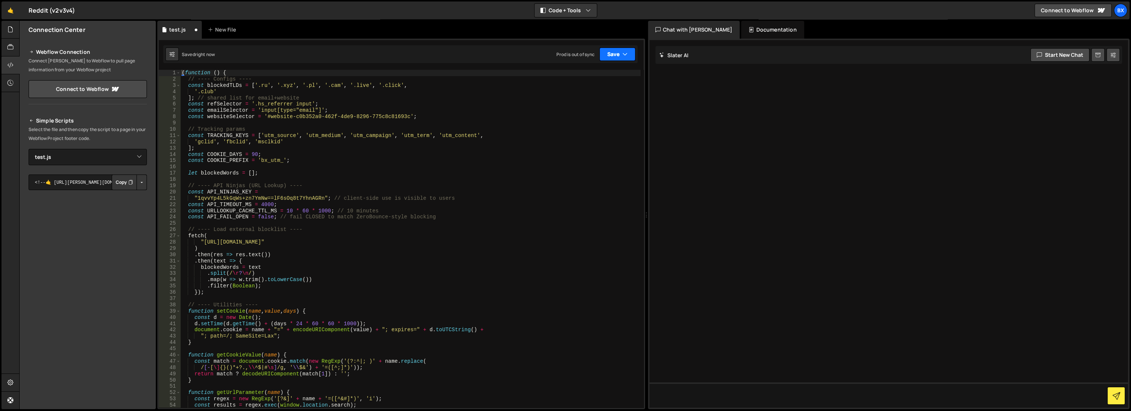
click at [613, 49] on button "Save" at bounding box center [618, 53] width 36 height 13
click at [591, 104] on div "45 seconds ago" at bounding box center [583, 104] width 33 height 6
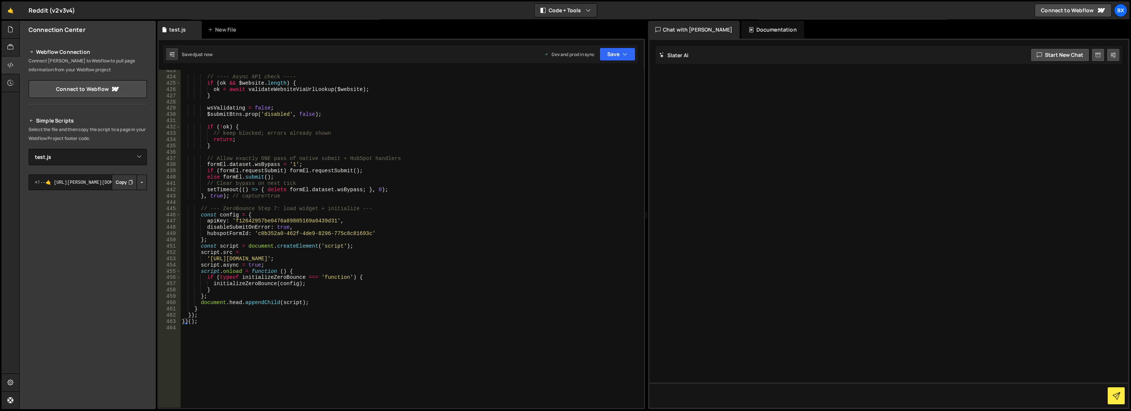
scroll to position [2647, 0]
click at [302, 217] on div "// ---- Async API check ---- if ( ok && $website . length ) { ok = await valida…" at bounding box center [410, 243] width 461 height 351
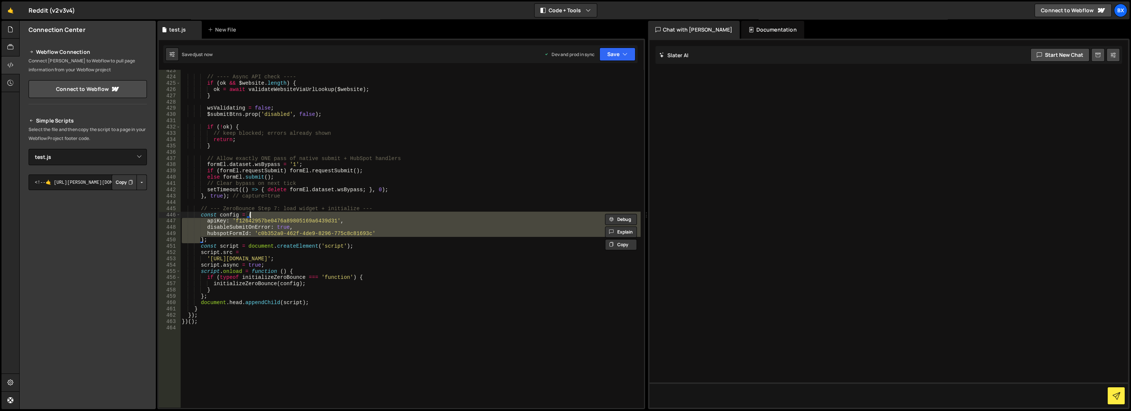
click at [303, 220] on div "// ---- Async API check ---- if ( ok && $website . length ) { ok = await valida…" at bounding box center [410, 239] width 460 height 338
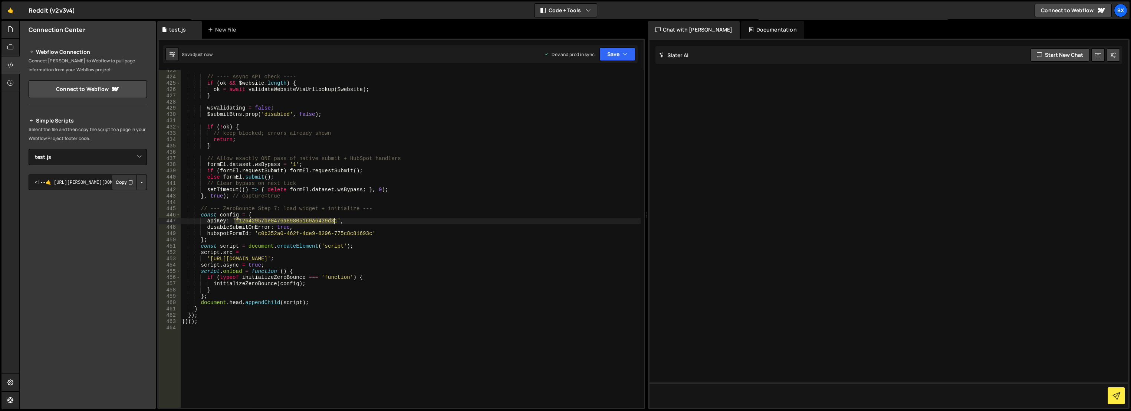
click at [303, 220] on div "// ---- Async API check ---- if ( ok && $website . length ) { ok = await valida…" at bounding box center [410, 243] width 461 height 351
click at [299, 223] on div "// ---- Async API check ---- if ( ok && $website . length ) { ok = await valida…" at bounding box center [410, 239] width 460 height 338
click at [299, 223] on div "// ---- Async API check ---- if ( ok && $website . length ) { ok = await valida…" at bounding box center [410, 243] width 461 height 351
paste textarea "89da37b4ca74469baeaab2c7e00aa95f"
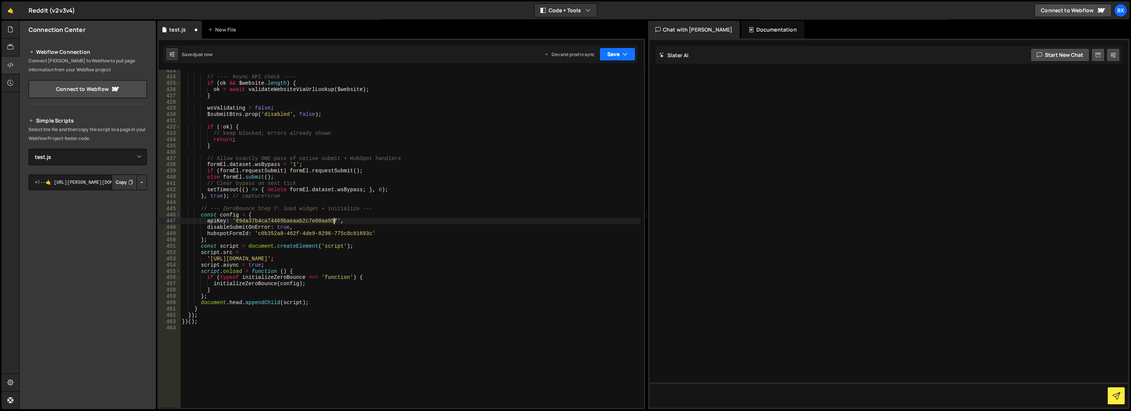
click at [602, 51] on button "Save" at bounding box center [618, 53] width 36 height 13
click at [604, 72] on div "Save to Staging S" at bounding box center [592, 72] width 77 height 7
click at [612, 45] on div "apiKey: '89da37b4ca74469baeaab2c7e00aa95f', 423 424 425 426 427 428 429 430 431…" at bounding box center [401, 224] width 488 height 370
click at [622, 56] on button "Save" at bounding box center [618, 53] width 36 height 13
click at [600, 106] on div "Saved just now" at bounding box center [592, 104] width 77 height 9
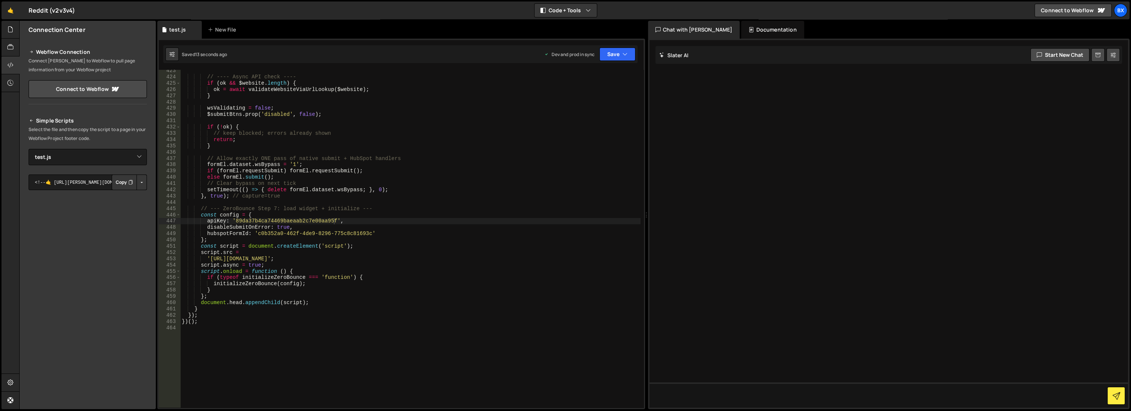
click at [357, 138] on div "// ---- Async API check ---- if ( ok && $website . length ) { ok = await valida…" at bounding box center [410, 243] width 461 height 351
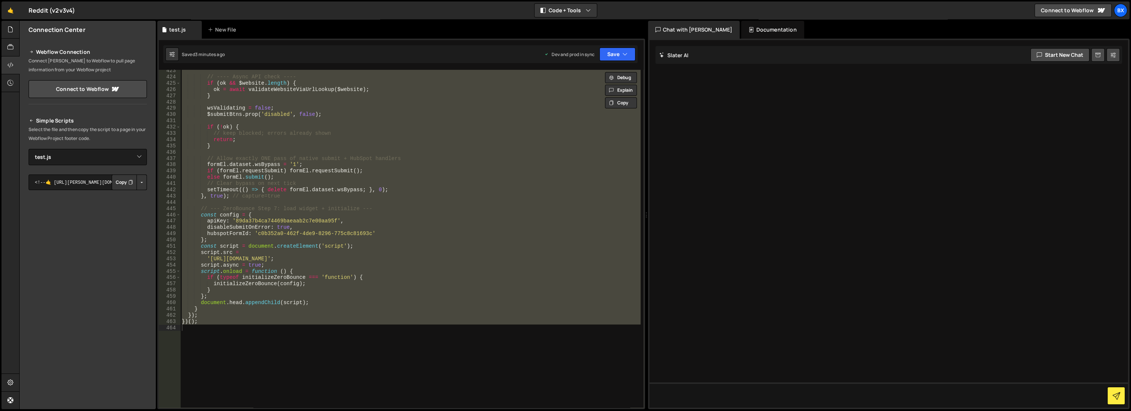
click at [335, 158] on div "// ---- Async API check ---- if ( ok && $website . length ) { ok = await valida…" at bounding box center [410, 239] width 460 height 338
type textarea "// Allow exactly ONE pass of native submit + HubSpot handlers"
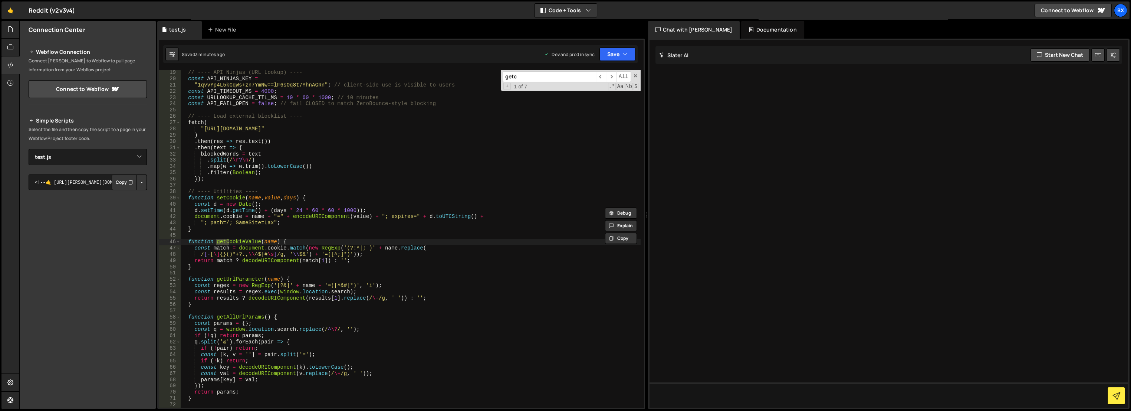
scroll to position [464, 0]
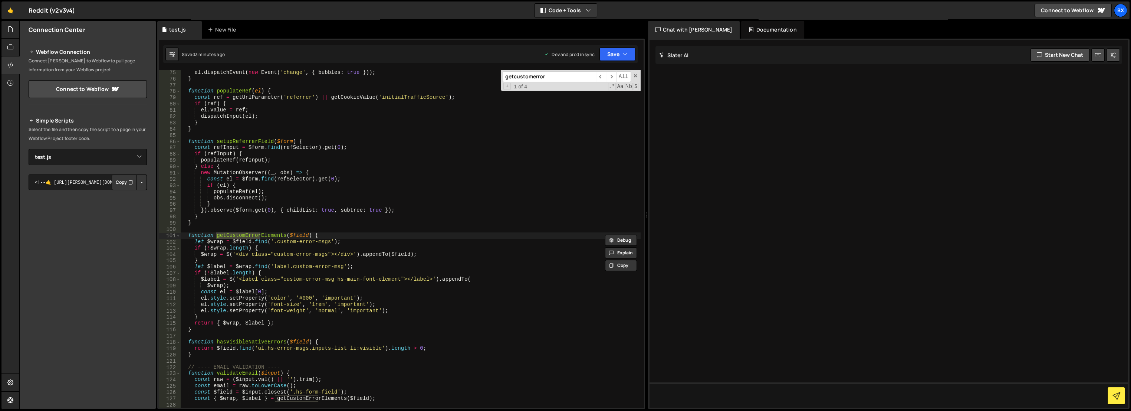
type input "getcustomerror"
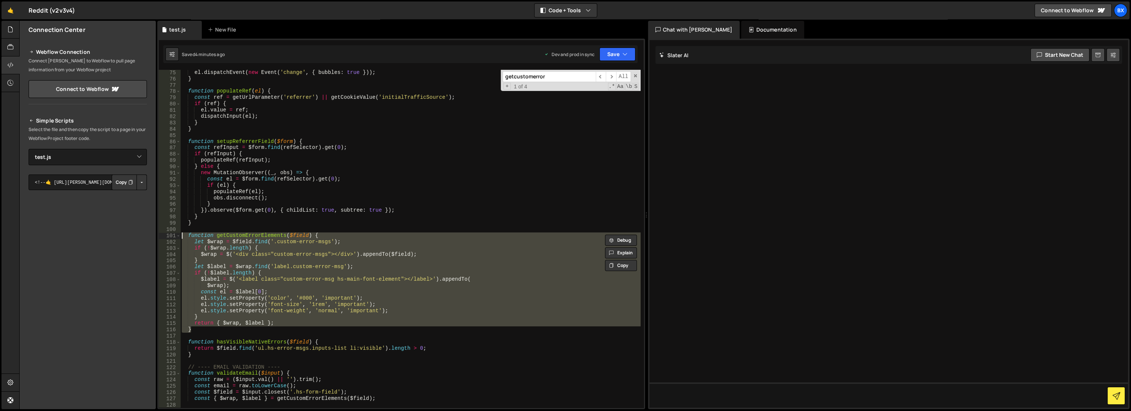
drag, startPoint x: 201, startPoint y: 328, endPoint x: 175, endPoint y: 236, distance: 95.7
click at [175, 236] on div "} 75 76 77 78 79 80 81 82 83 84 85 86 87 88 89 90 91 92 93 94 95 96 97 98 99 10…" at bounding box center [401, 239] width 485 height 338
type textarea "function getCustomErrorElements($field) { let $wrap = $field.find('.custom-erro…"
paste textarea
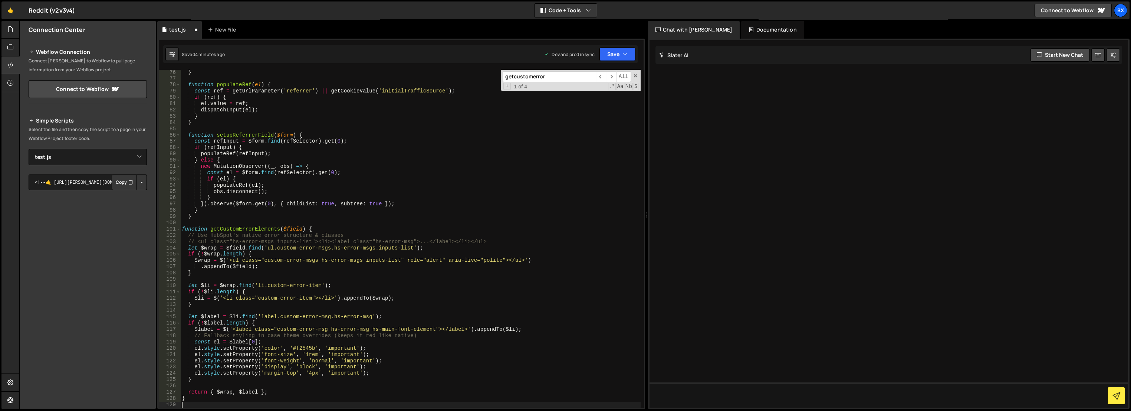
scroll to position [520, 0]
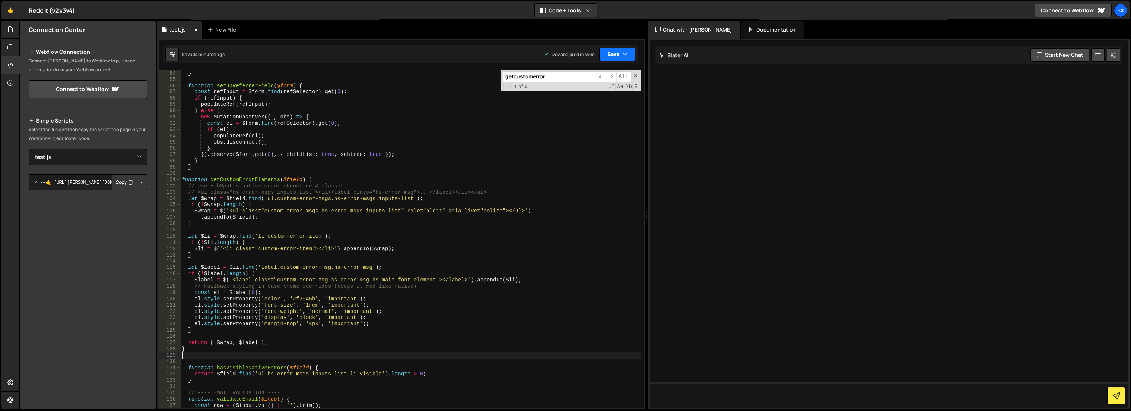
click at [627, 52] on icon "button" at bounding box center [625, 53] width 5 height 7
click at [612, 72] on div "Save to Staging S" at bounding box center [592, 72] width 77 height 7
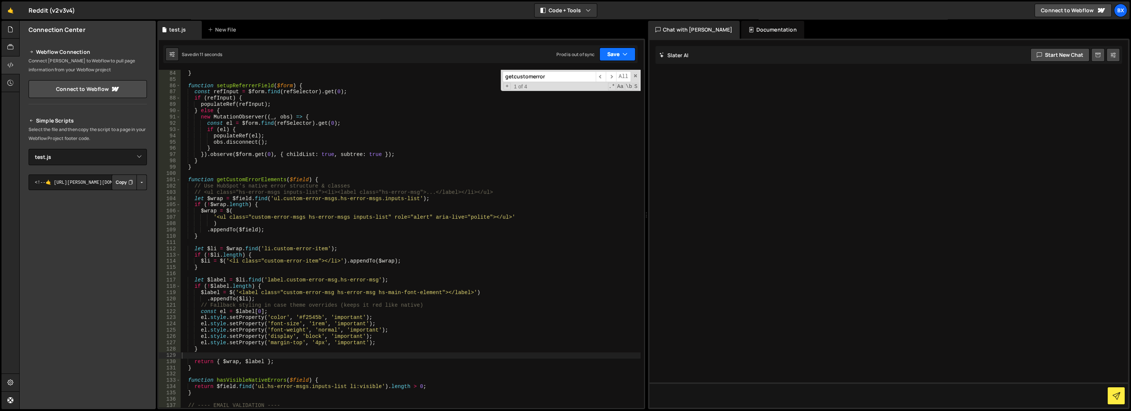
click at [624, 47] on button "Save" at bounding box center [618, 53] width 36 height 13
click at [611, 95] on div "Save to Production S" at bounding box center [592, 96] width 77 height 7
